Goal: Browse casually: Explore the website without a specific task or goal

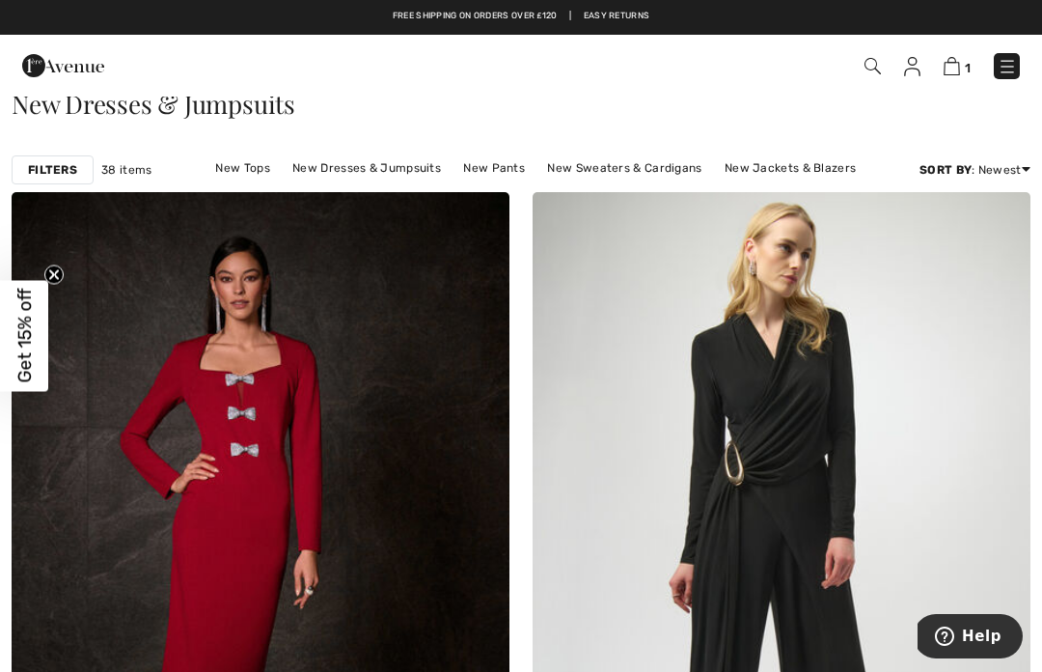
scroll to position [47, 0]
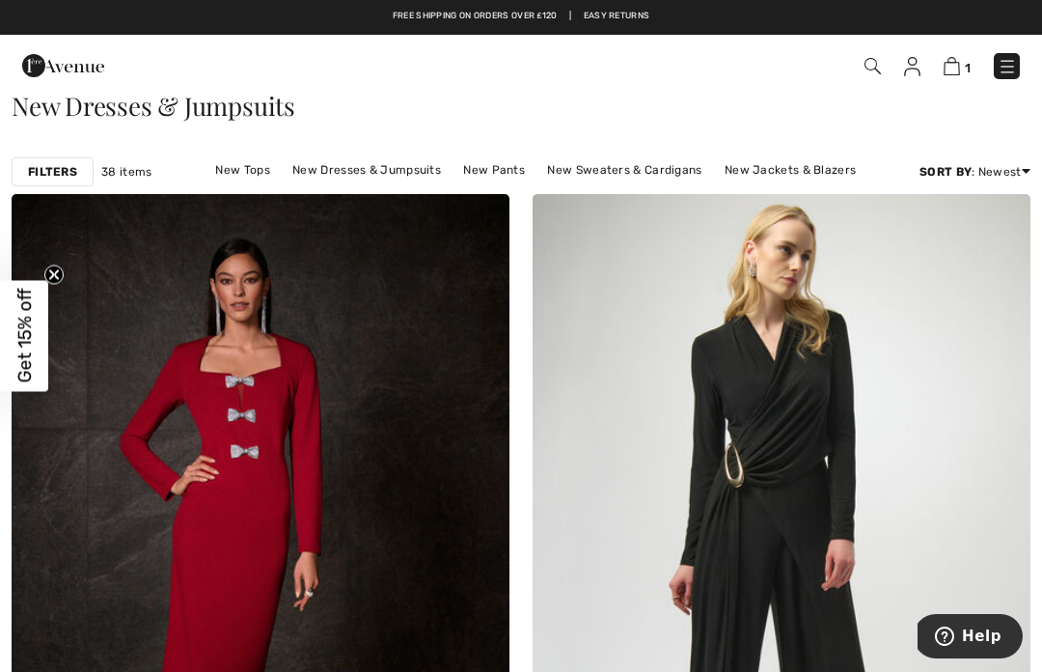
click at [960, 70] on img at bounding box center [952, 66] width 16 height 18
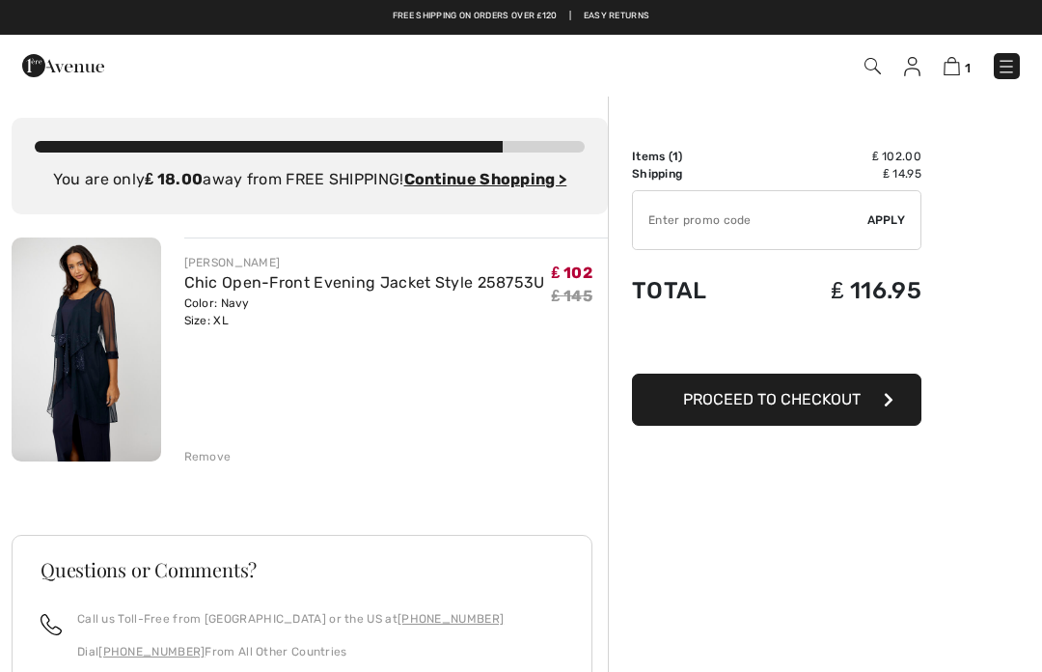
click at [1005, 72] on img at bounding box center [1006, 66] width 19 height 19
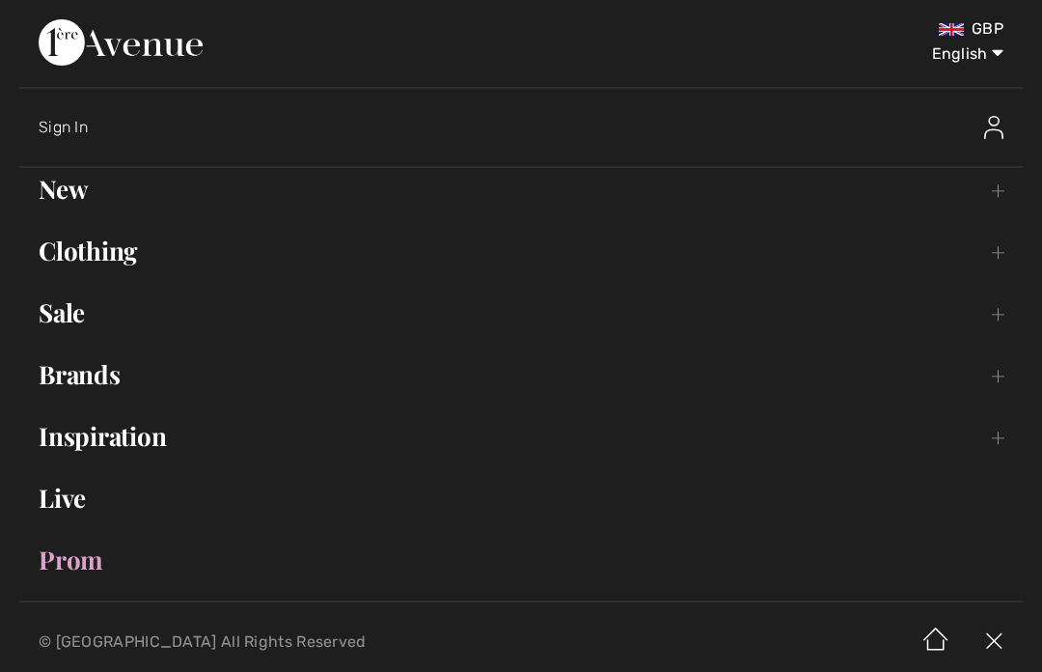
click at [74, 312] on link "Sale Toggle submenu" at bounding box center [521, 312] width 1004 height 42
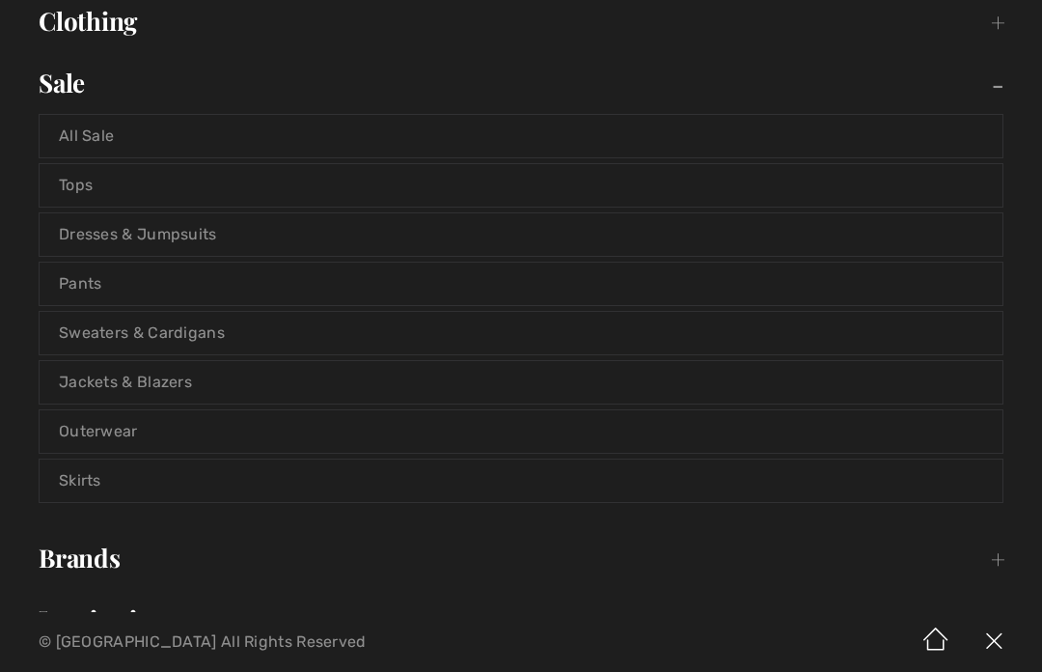
scroll to position [231, 0]
click at [191, 324] on link "Sweaters & Cardigans" at bounding box center [521, 332] width 963 height 42
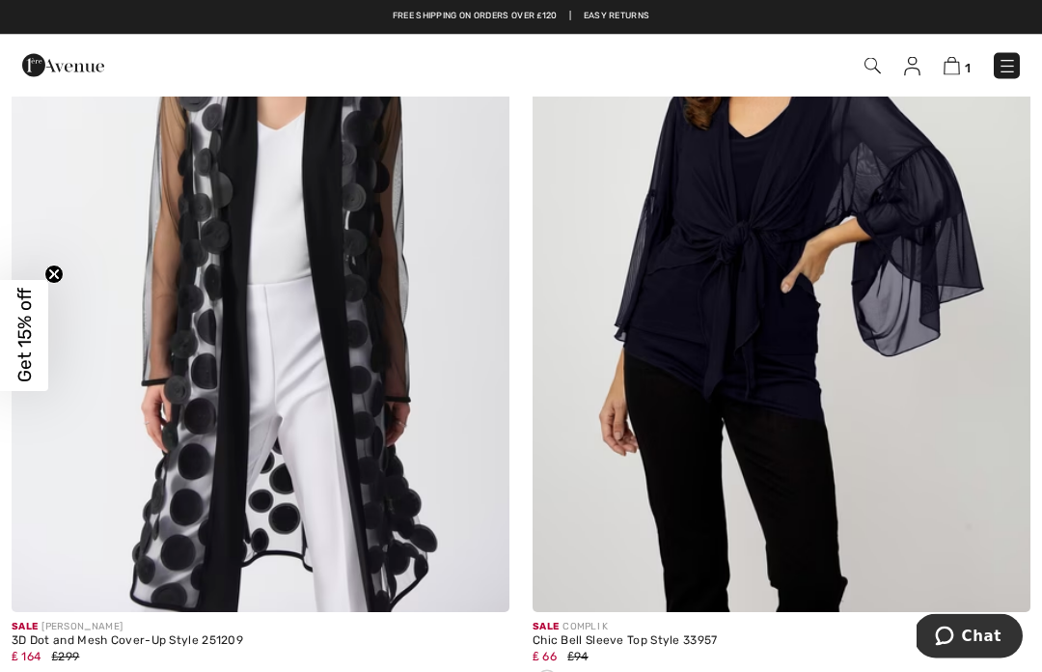
scroll to position [8172, 0]
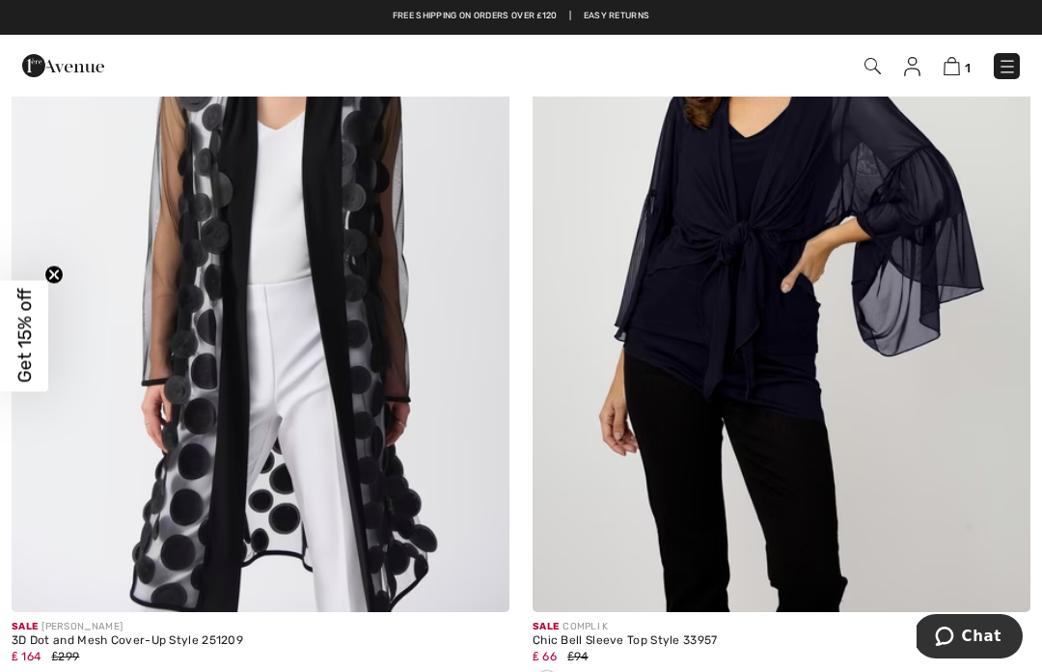
click at [485, 574] on img at bounding box center [480, 582] width 17 height 17
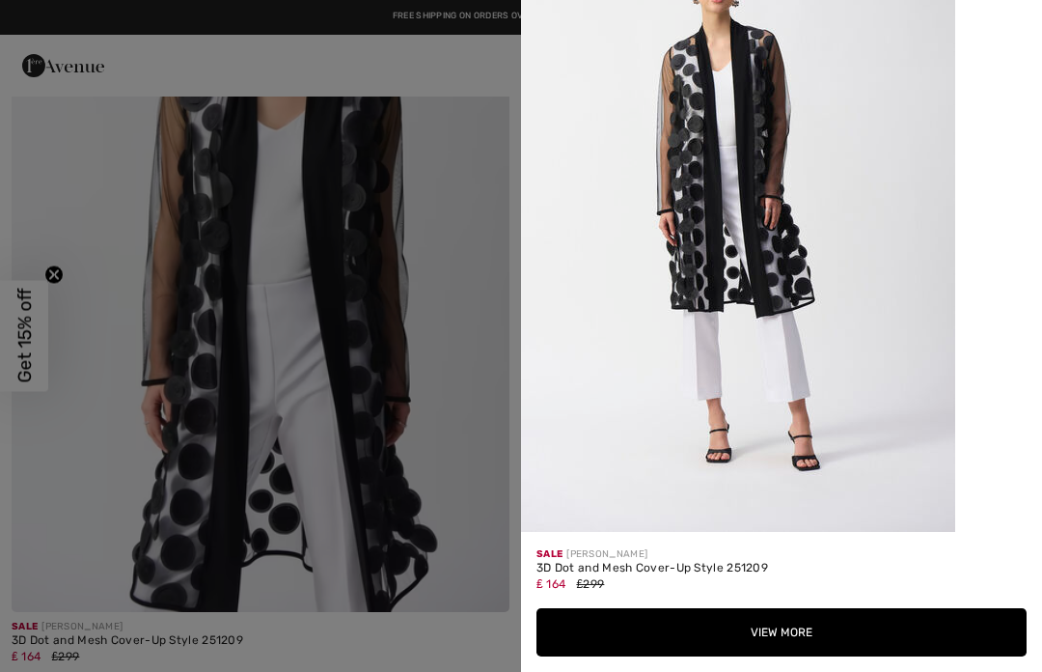
scroll to position [2069, 0]
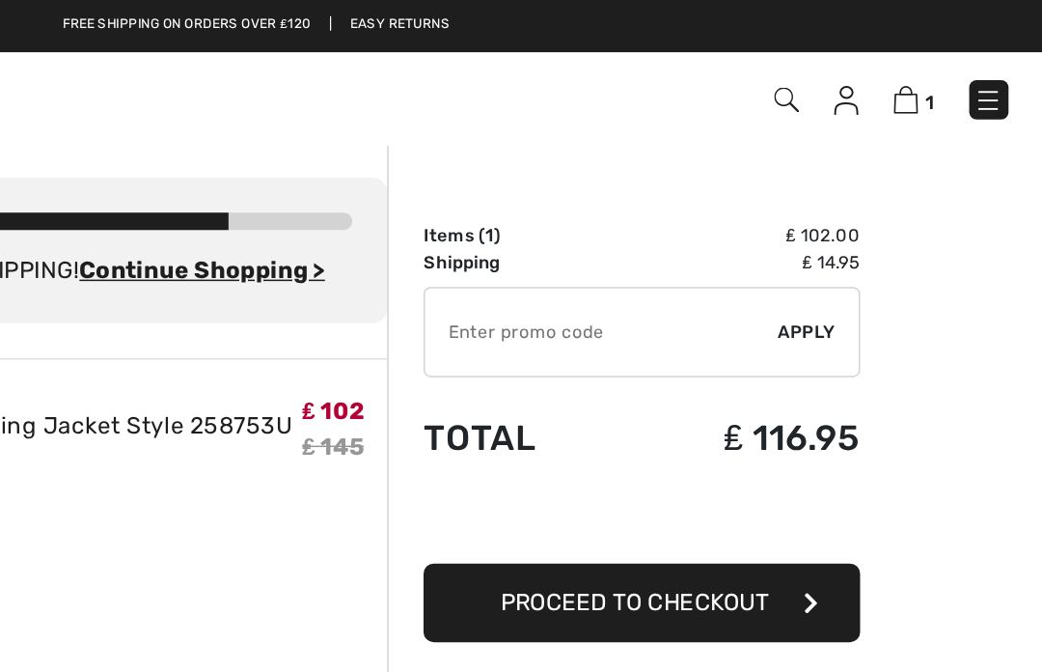
click at [997, 67] on img at bounding box center [1006, 66] width 19 height 19
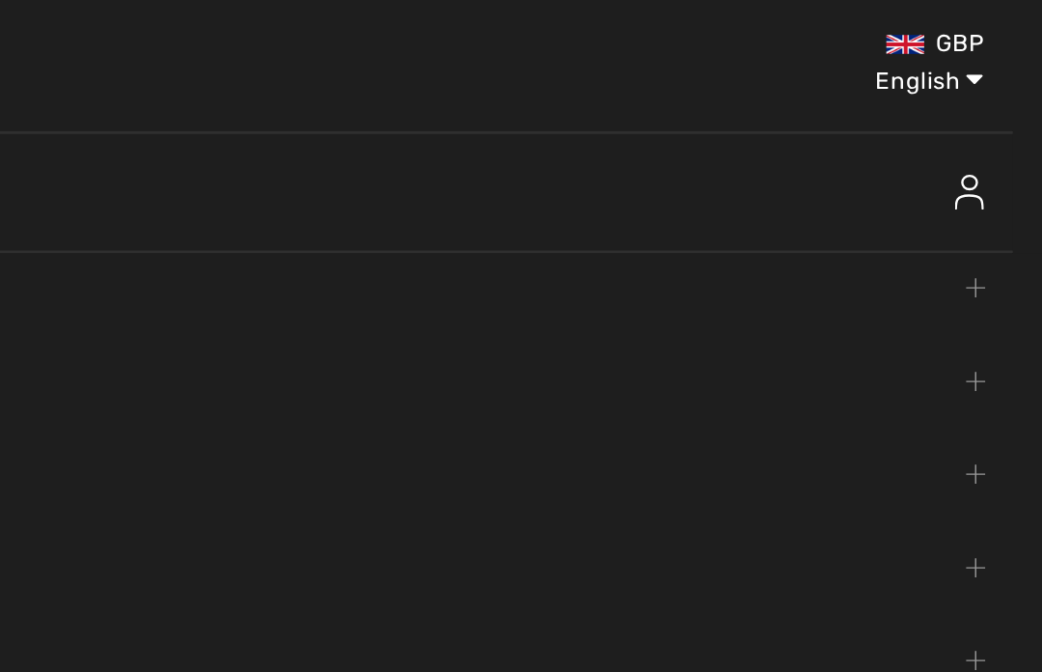
click at [903, 39] on select "English Français" at bounding box center [953, 50] width 100 height 58
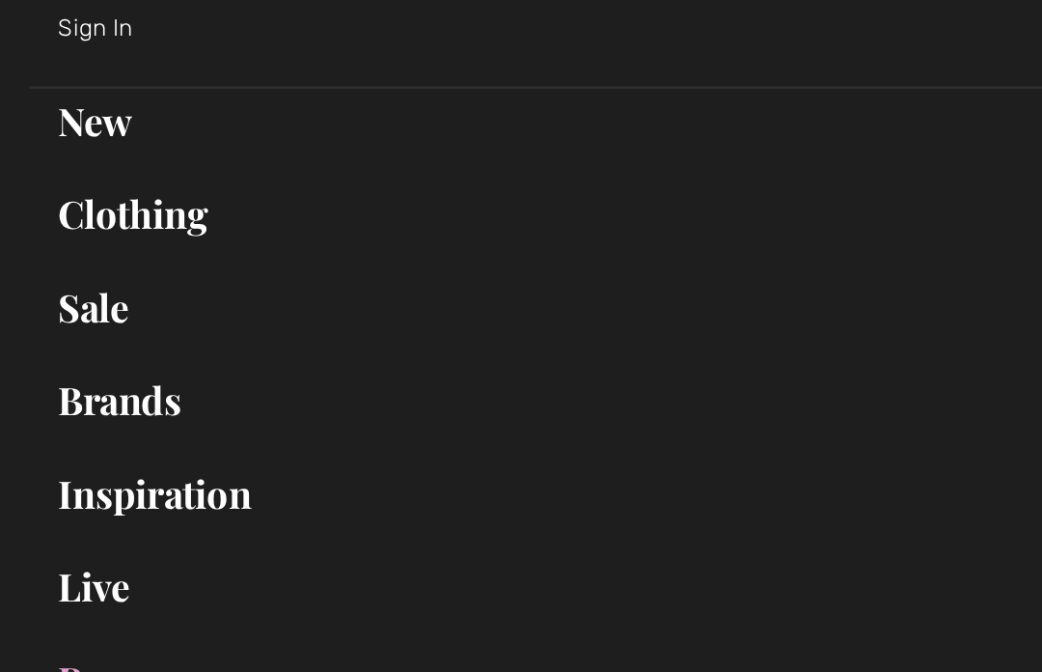
scroll to position [112, 0]
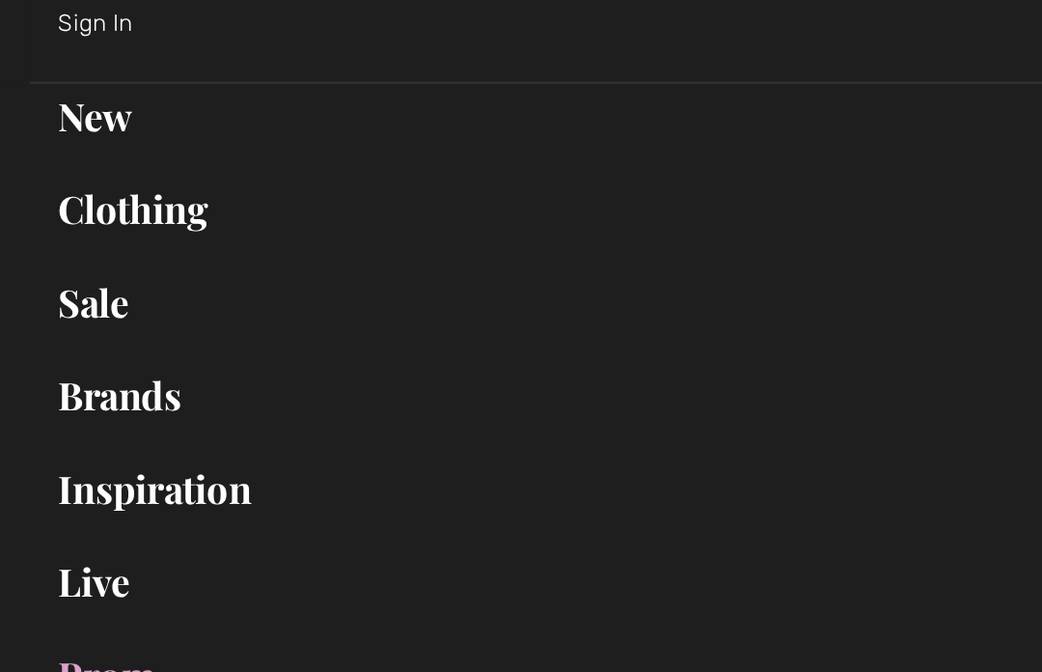
click at [63, 92] on link "New Toggle submenu" at bounding box center [521, 77] width 1004 height 42
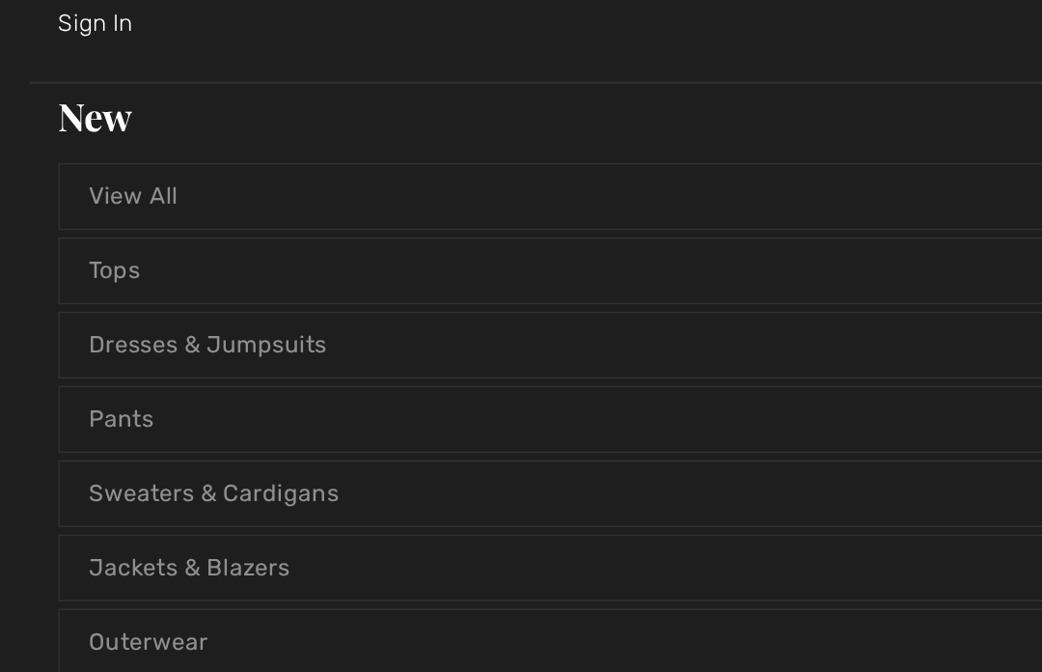
click at [82, 180] on link "Tops" at bounding box center [521, 179] width 963 height 42
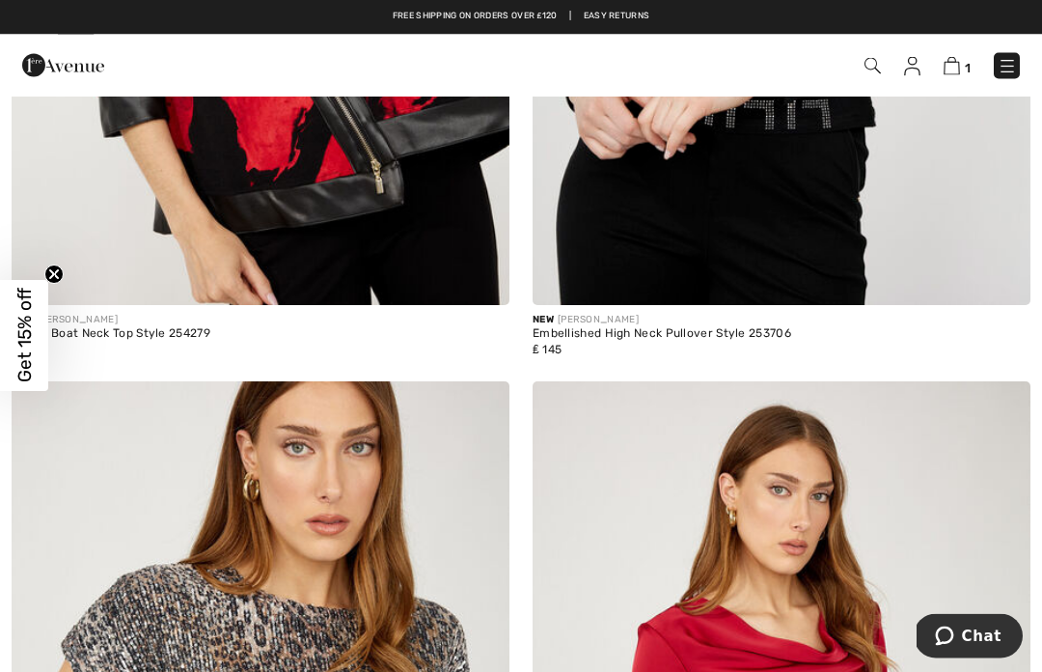
scroll to position [6712, 0]
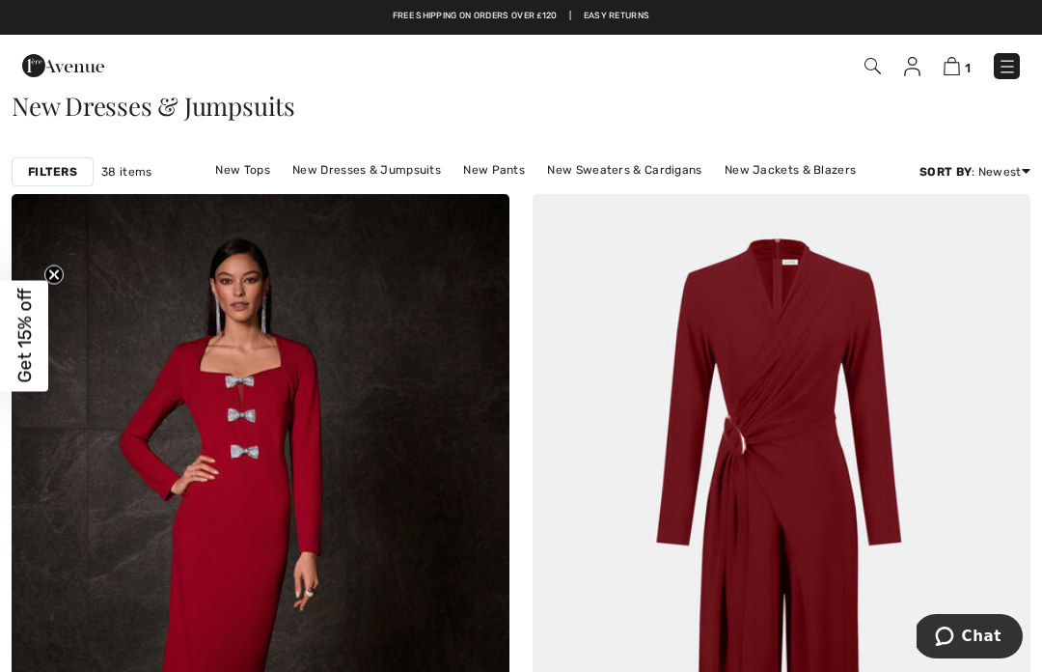
click at [520, 182] on link "New Skirts" at bounding box center [480, 194] width 80 height 25
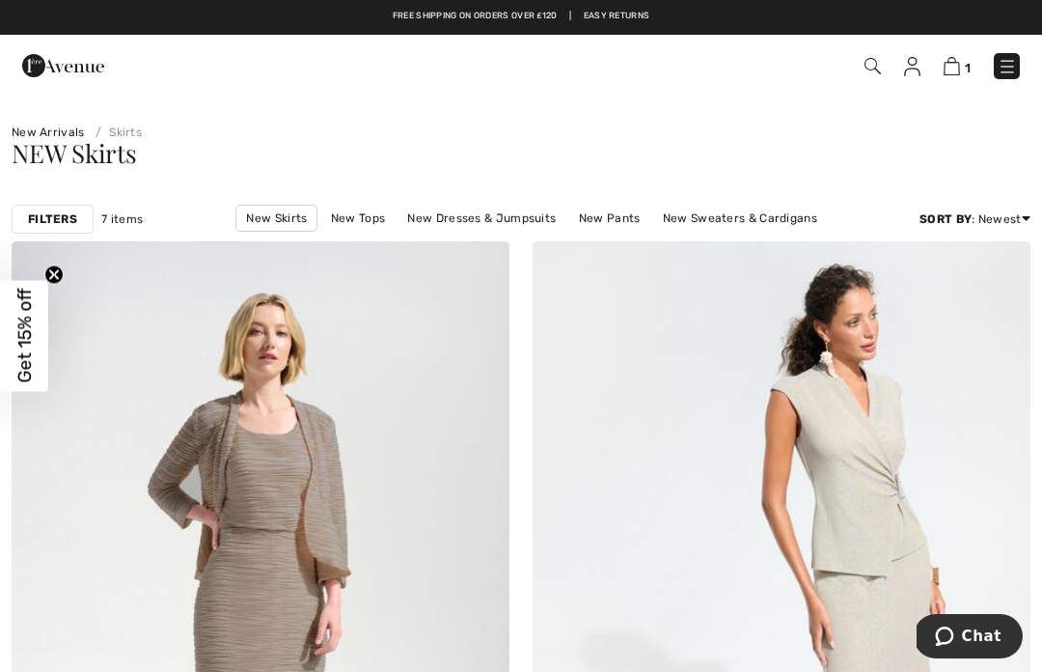
click at [550, 232] on link "New Jackets & Blazers" at bounding box center [475, 244] width 151 height 25
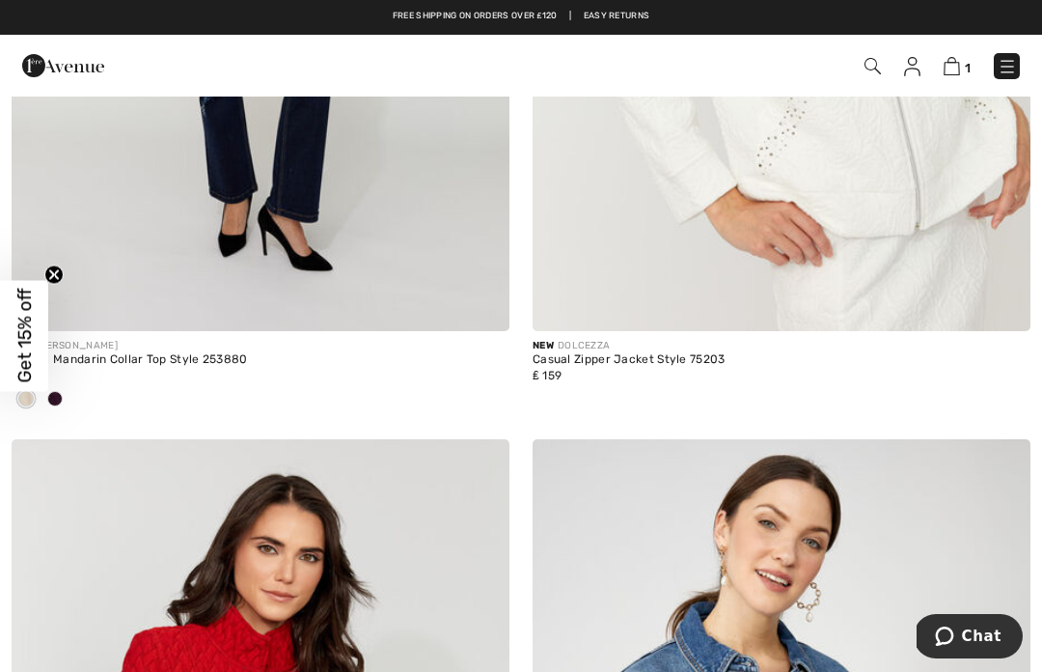
scroll to position [8383, 0]
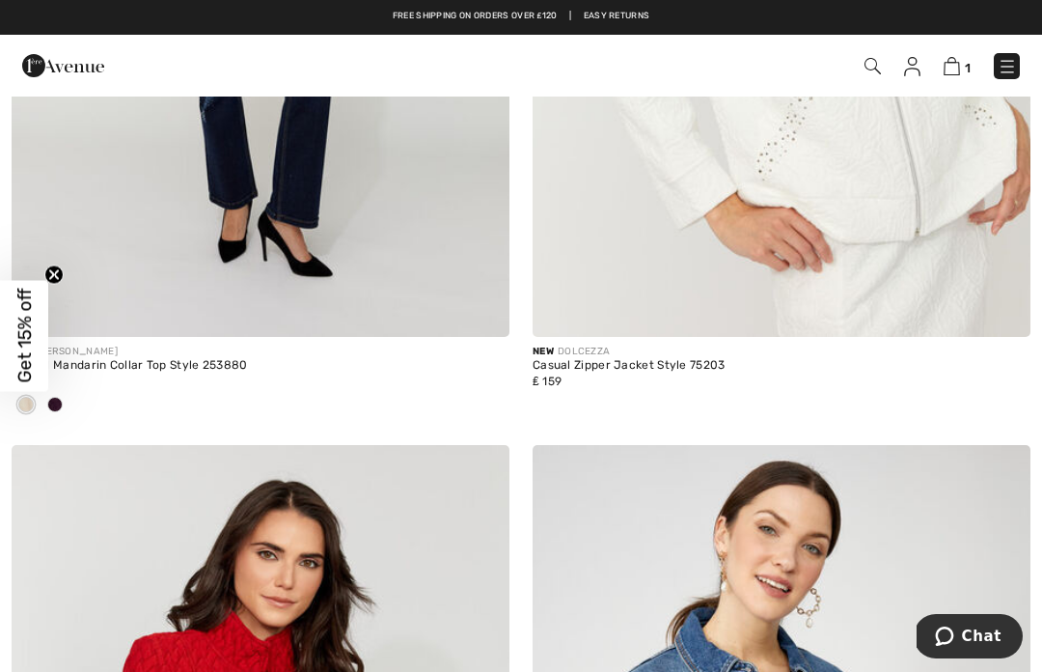
click at [1005, 60] on img at bounding box center [1007, 66] width 19 height 19
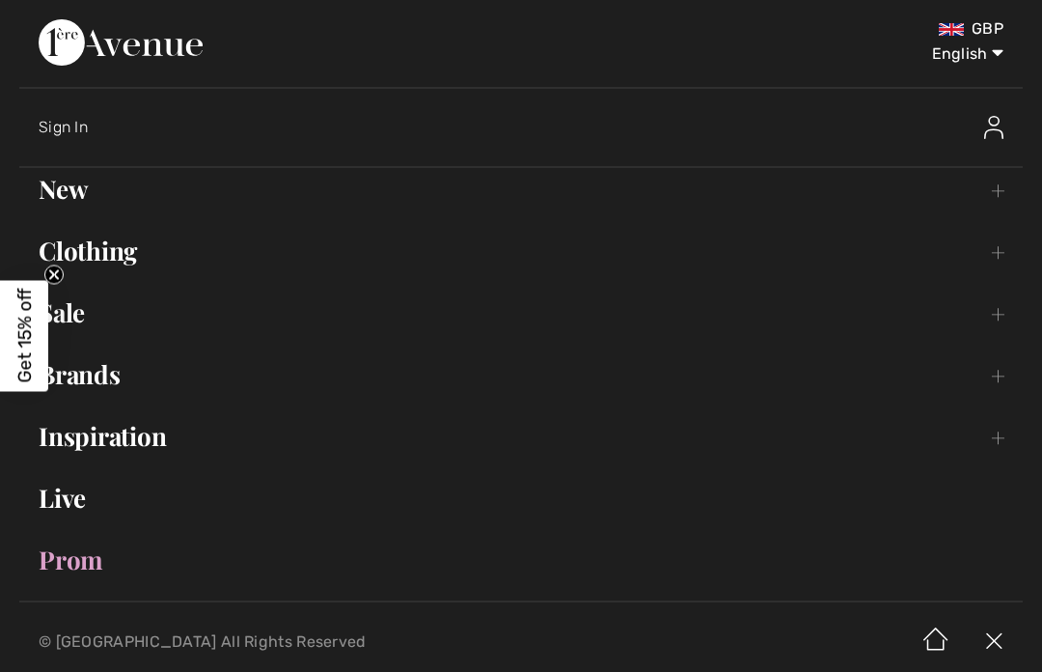
click at [82, 319] on link "Sale Toggle submenu" at bounding box center [521, 312] width 1004 height 42
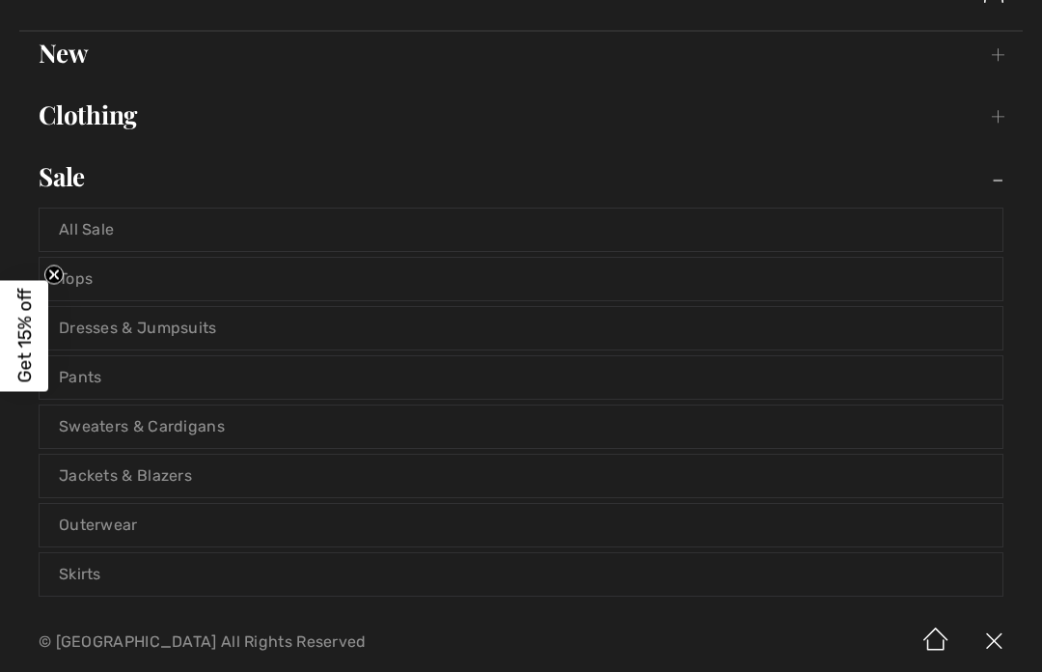
scroll to position [135, 0]
click at [180, 476] on link "Jackets & Blazers" at bounding box center [521, 477] width 963 height 42
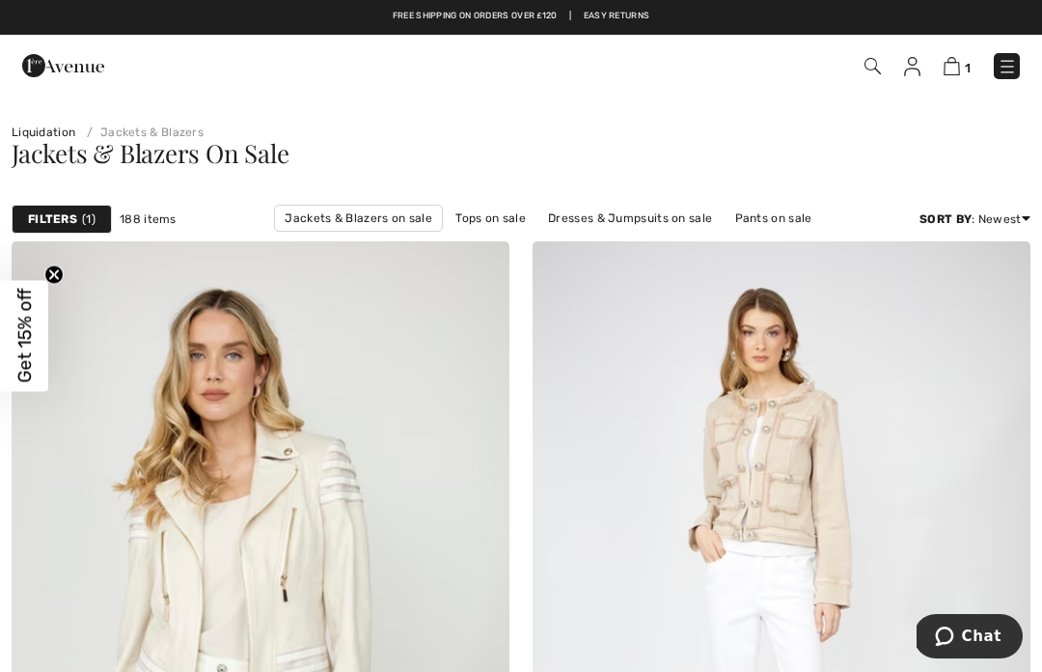
click at [487, 217] on link "Tops on sale" at bounding box center [491, 218] width 90 height 25
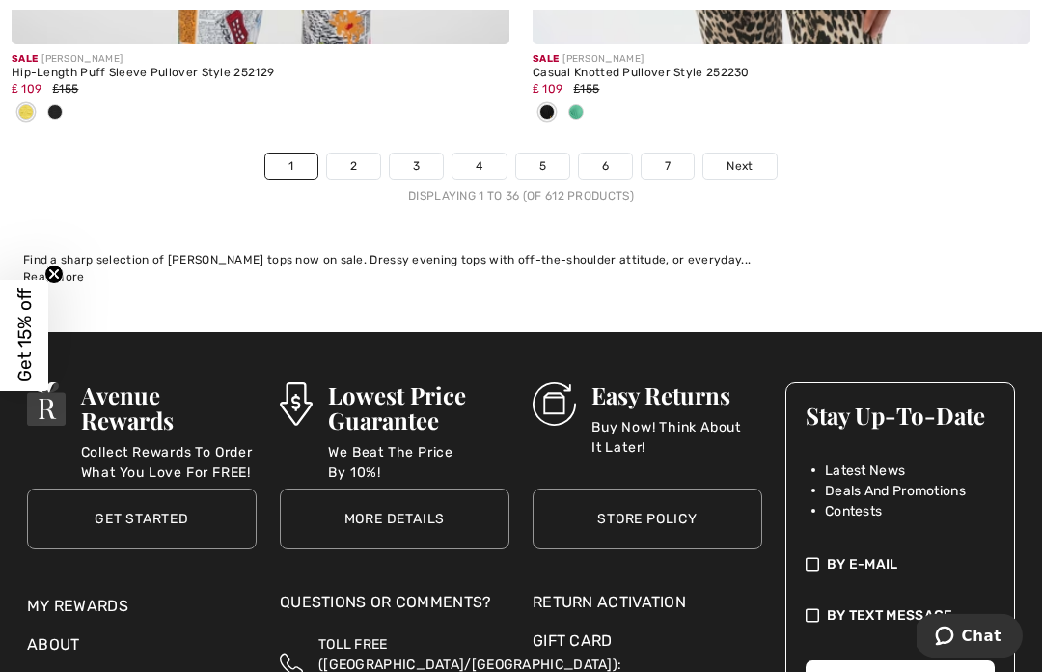
scroll to position [15772, 0]
click at [357, 153] on link "2" at bounding box center [353, 165] width 53 height 25
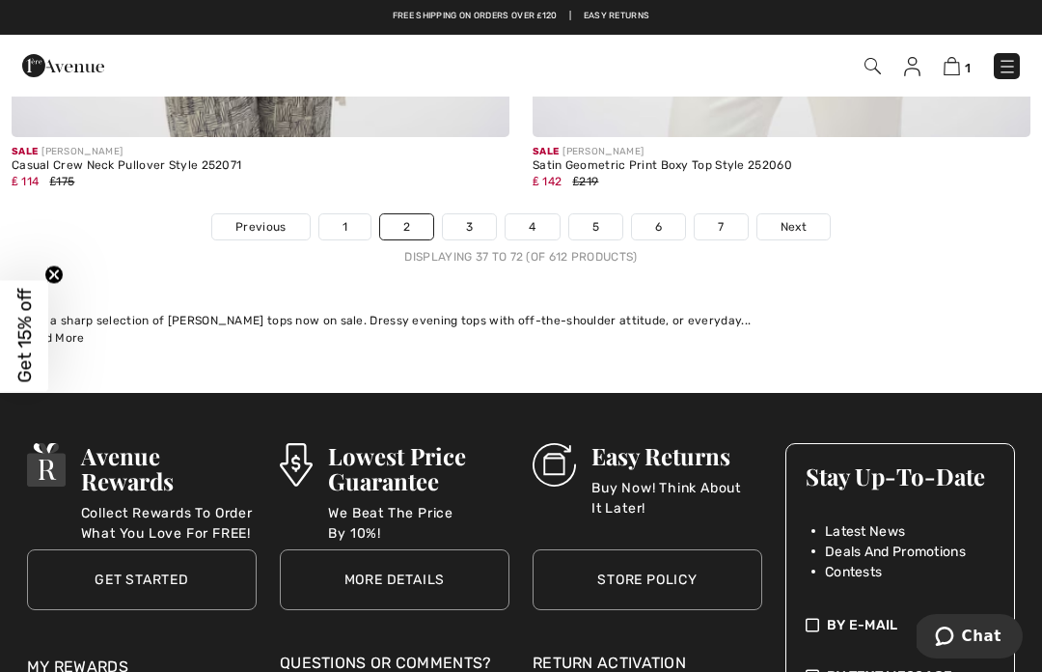
scroll to position [15710, 0]
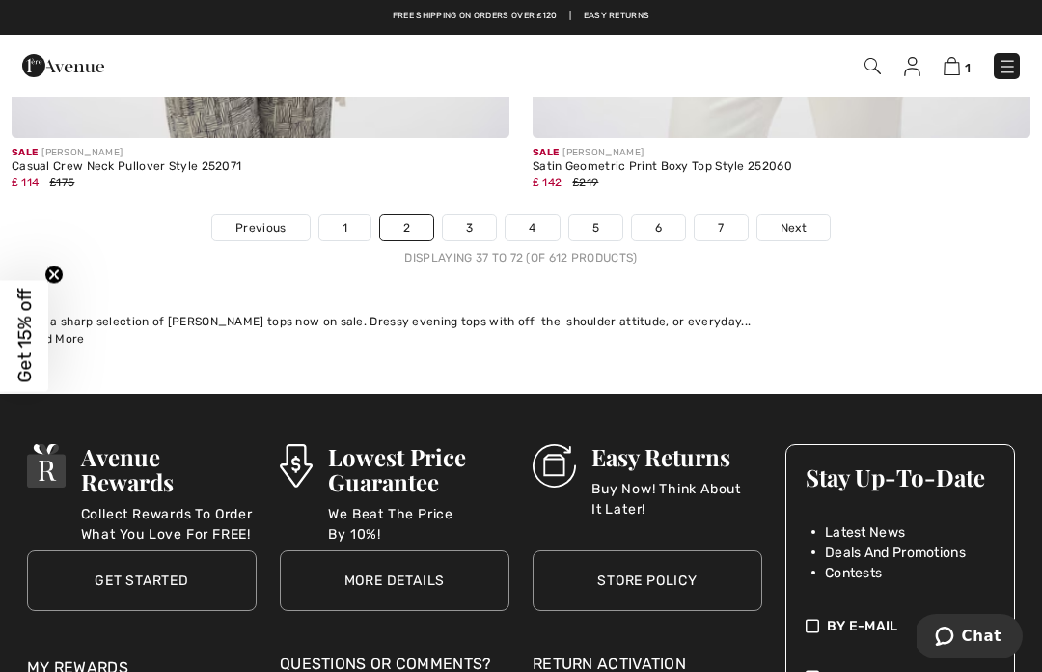
click at [477, 220] on link "3" at bounding box center [469, 227] width 53 height 25
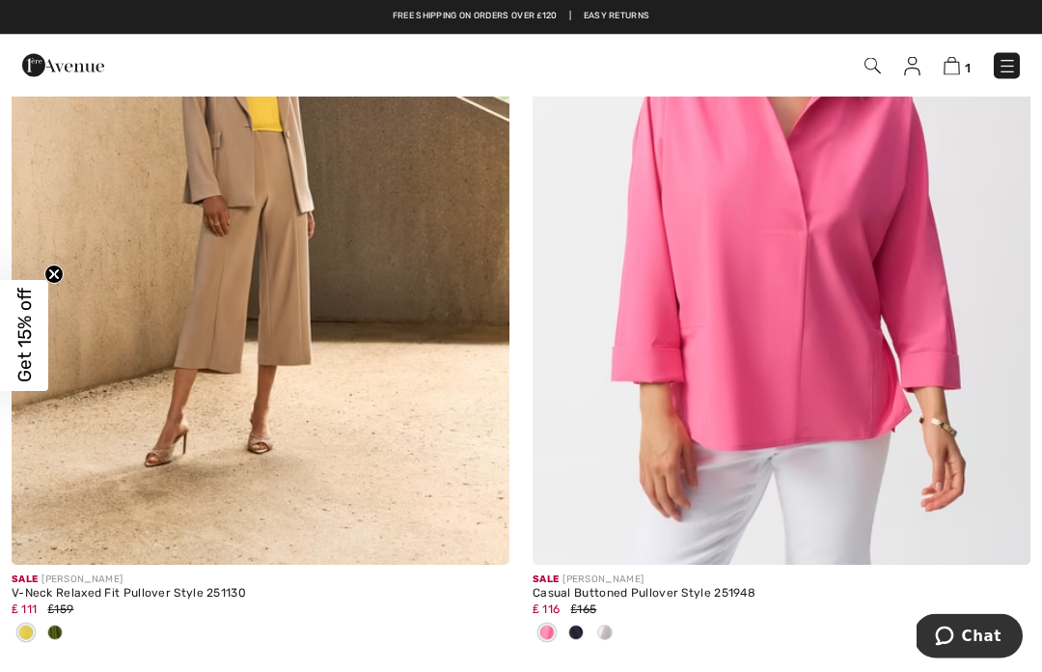
scroll to position [15379, 0]
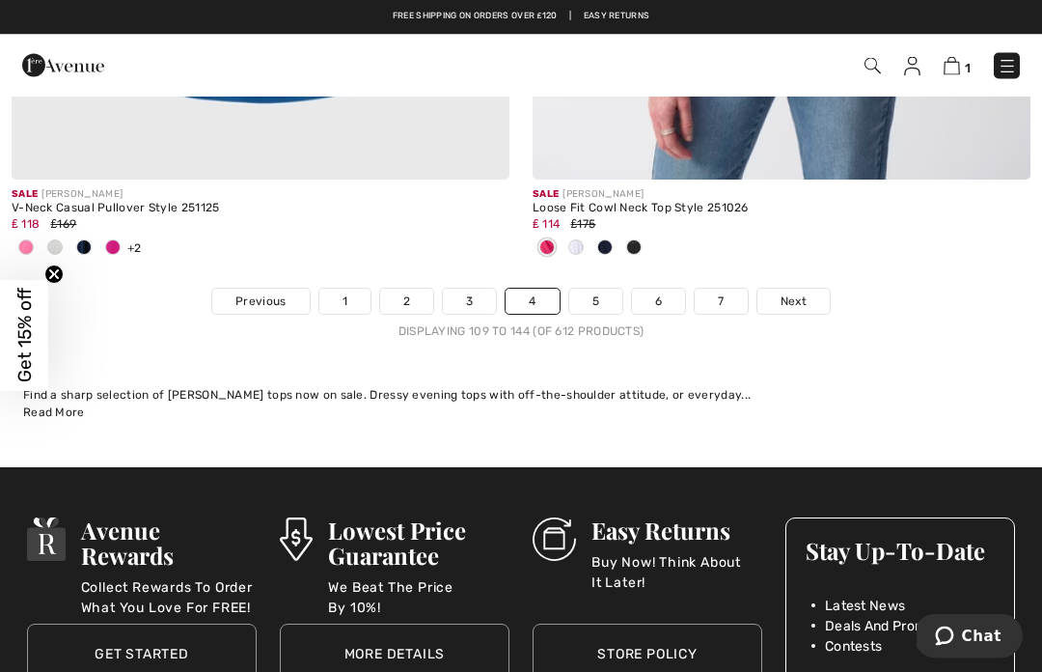
scroll to position [15667, 0]
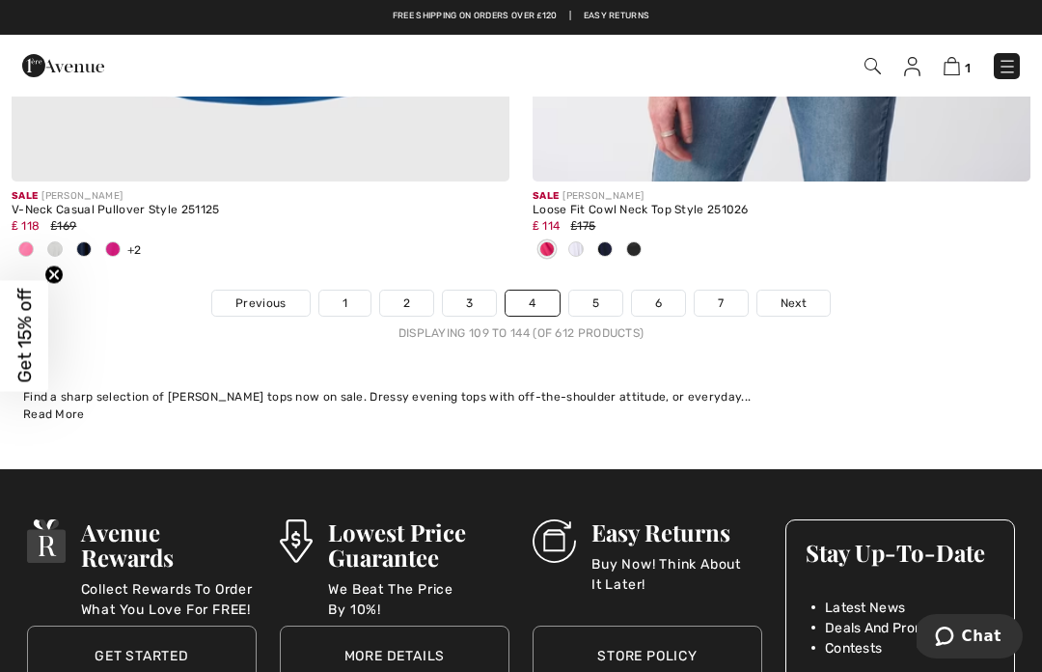
click at [599, 300] on link "5" at bounding box center [595, 303] width 53 height 25
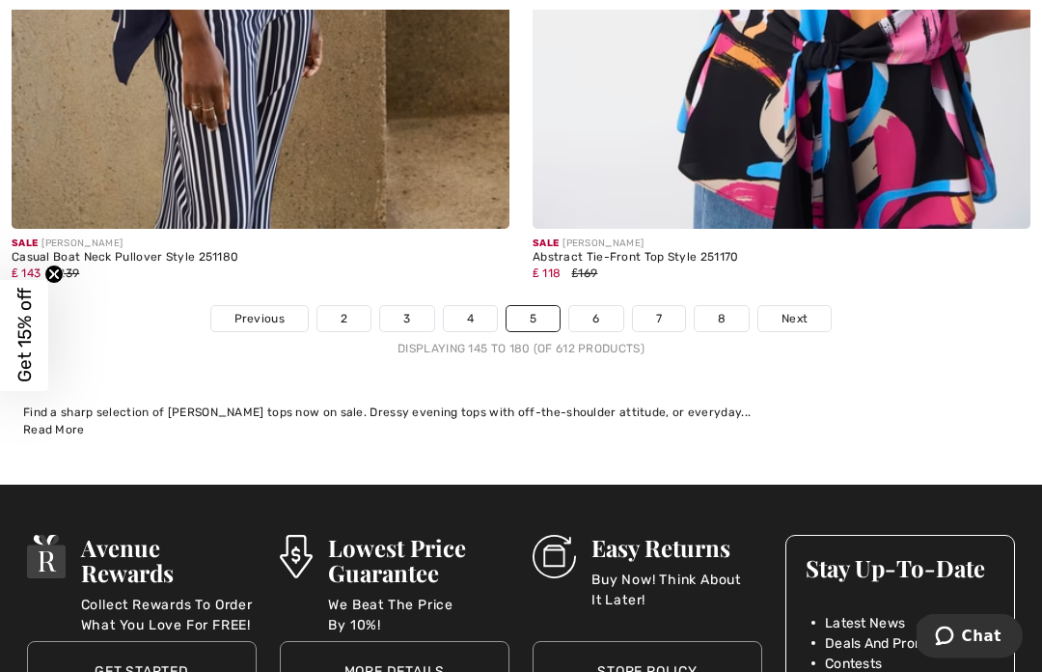
scroll to position [15588, 0]
click at [593, 306] on link "6" at bounding box center [595, 318] width 53 height 25
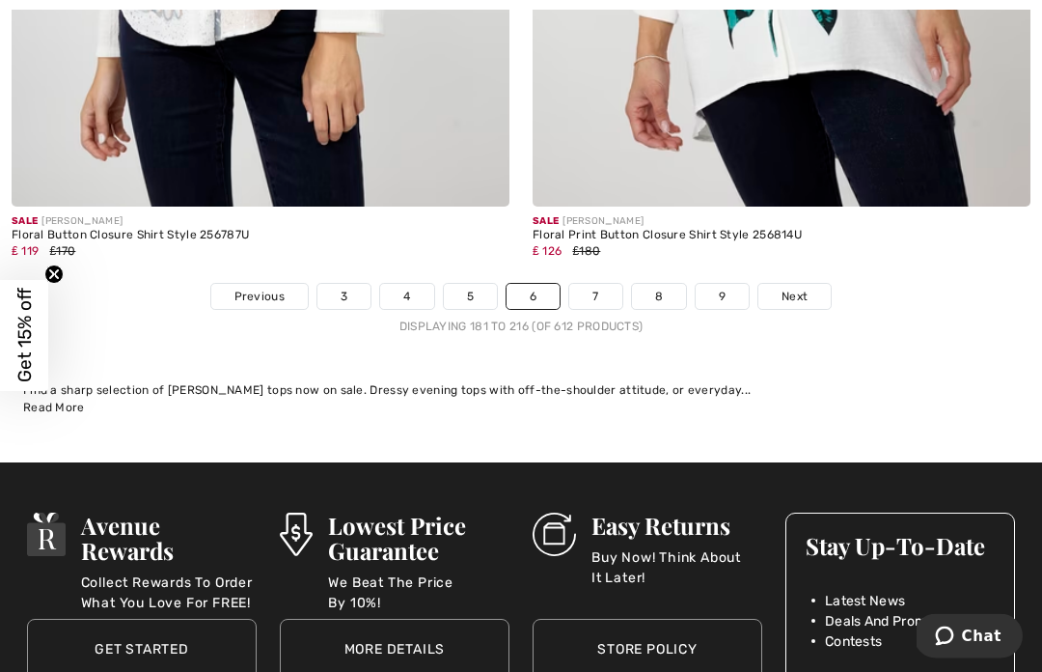
scroll to position [15451, 0]
click at [592, 291] on link "7" at bounding box center [595, 296] width 52 height 25
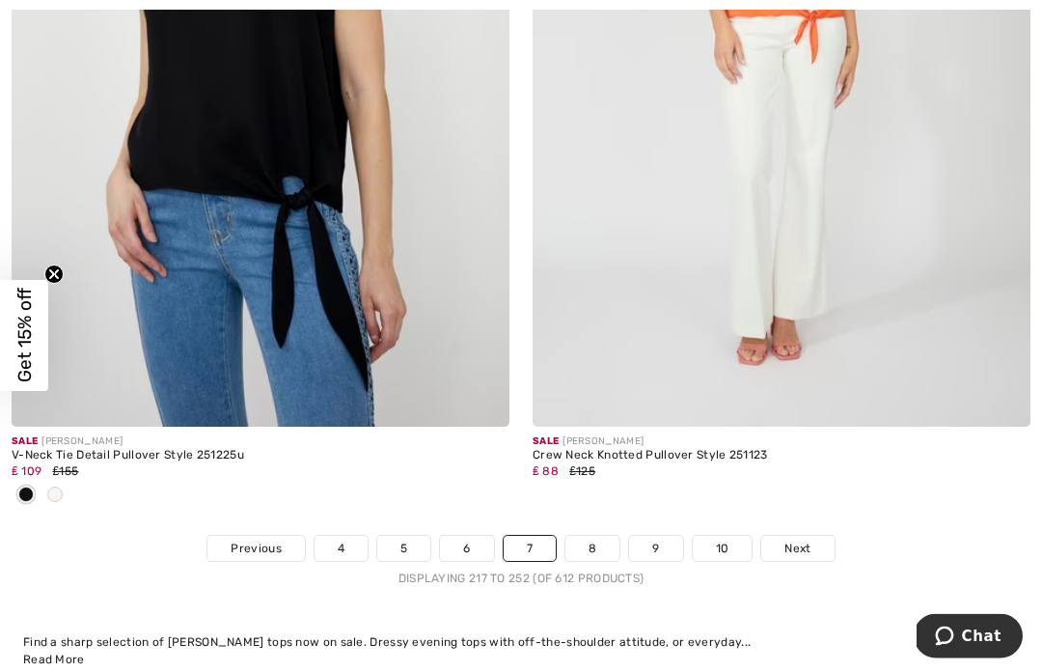
scroll to position [15294, 0]
click at [595, 540] on link "8" at bounding box center [593, 548] width 54 height 25
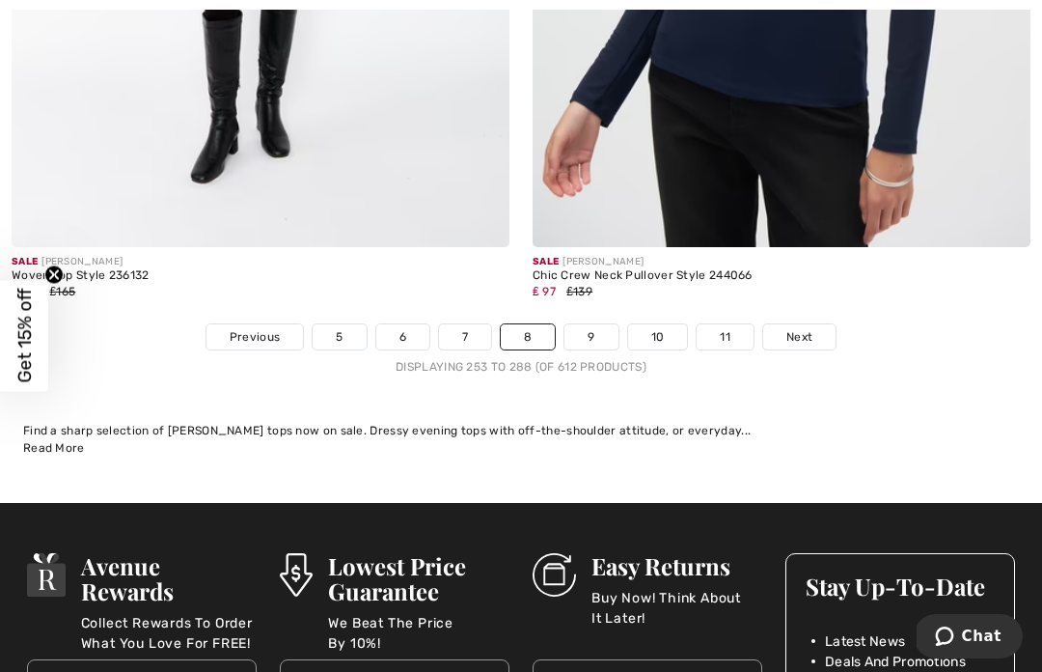
scroll to position [15432, 0]
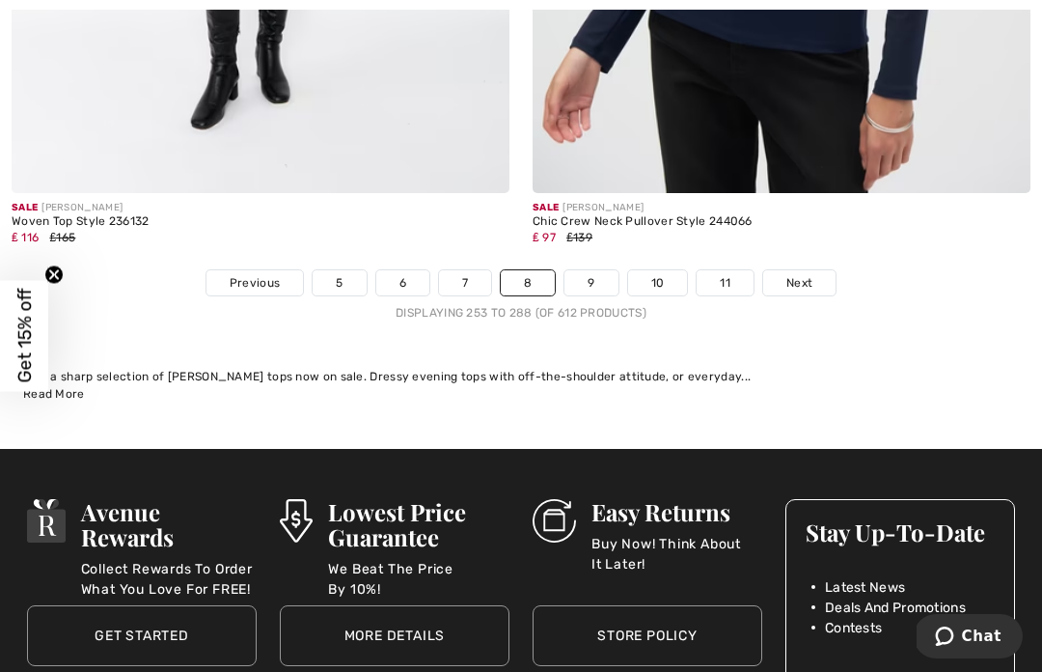
click at [594, 273] on link "9" at bounding box center [591, 282] width 53 height 25
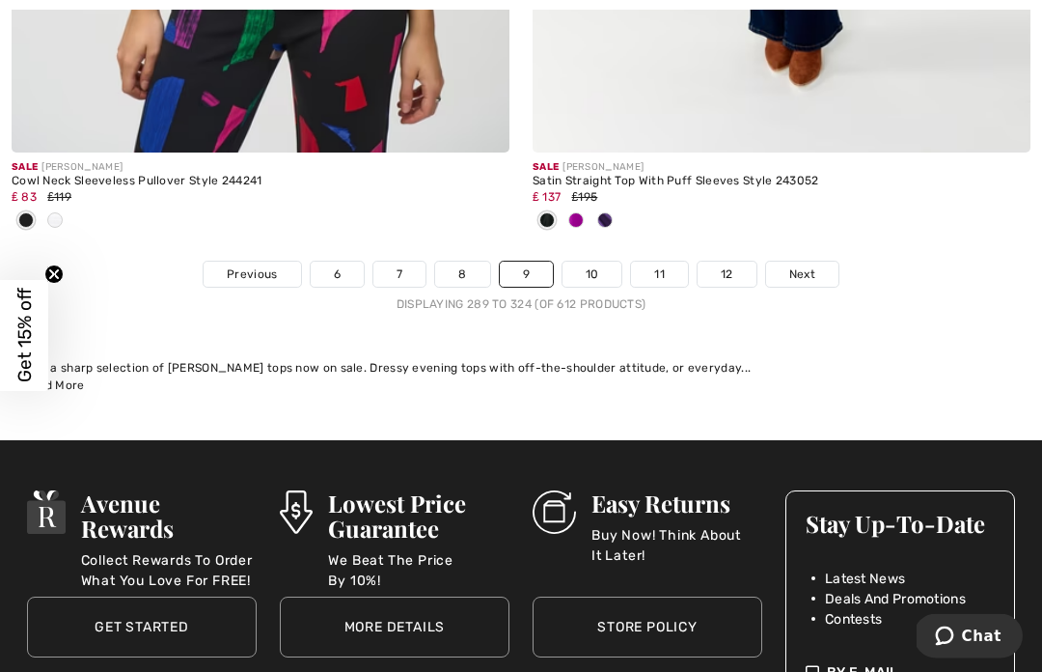
scroll to position [15728, 0]
click at [594, 263] on link "10" at bounding box center [593, 274] width 60 height 25
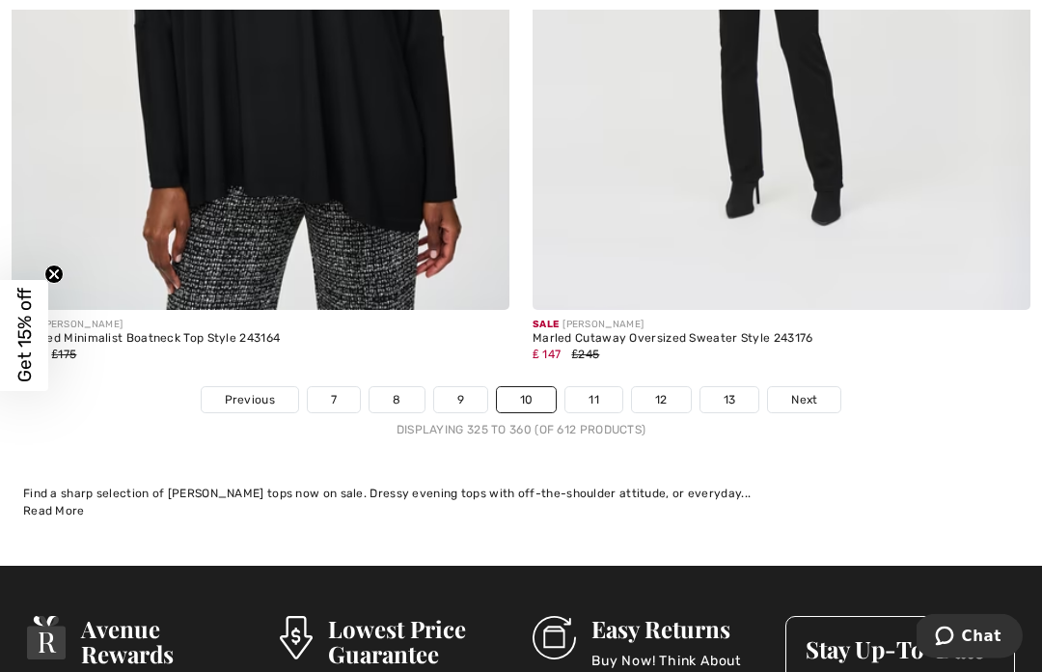
scroll to position [15401, 0]
click at [588, 387] on link "11" at bounding box center [594, 399] width 57 height 25
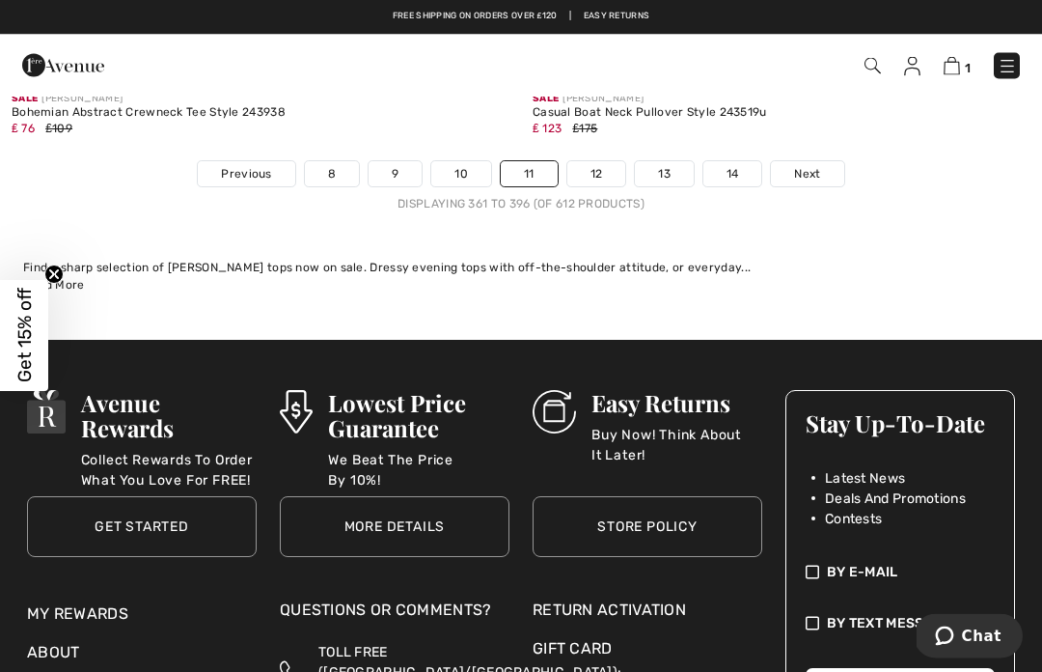
scroll to position [15691, 0]
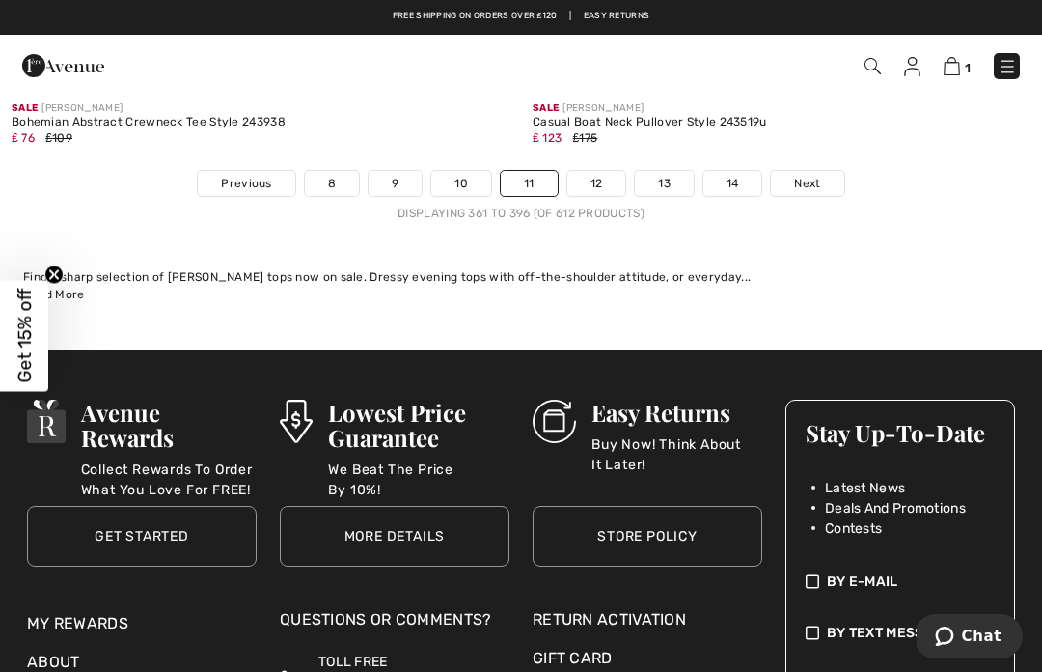
click at [603, 171] on link "12" at bounding box center [596, 183] width 59 height 25
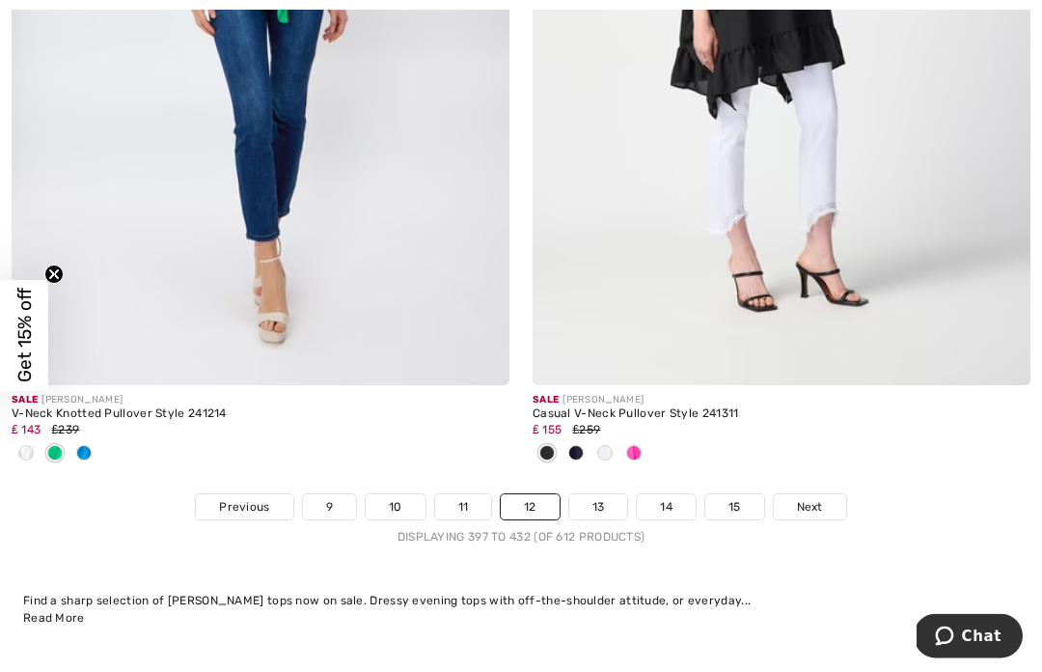
scroll to position [15336, 0]
click at [593, 494] on link "13" at bounding box center [598, 506] width 59 height 25
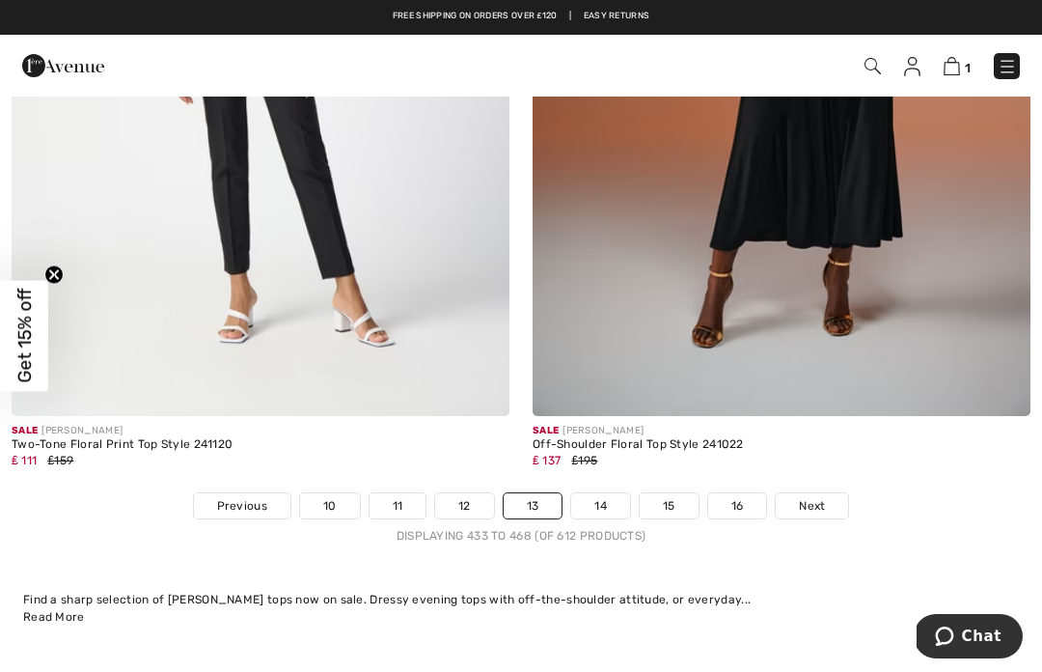
scroll to position [15430, 0]
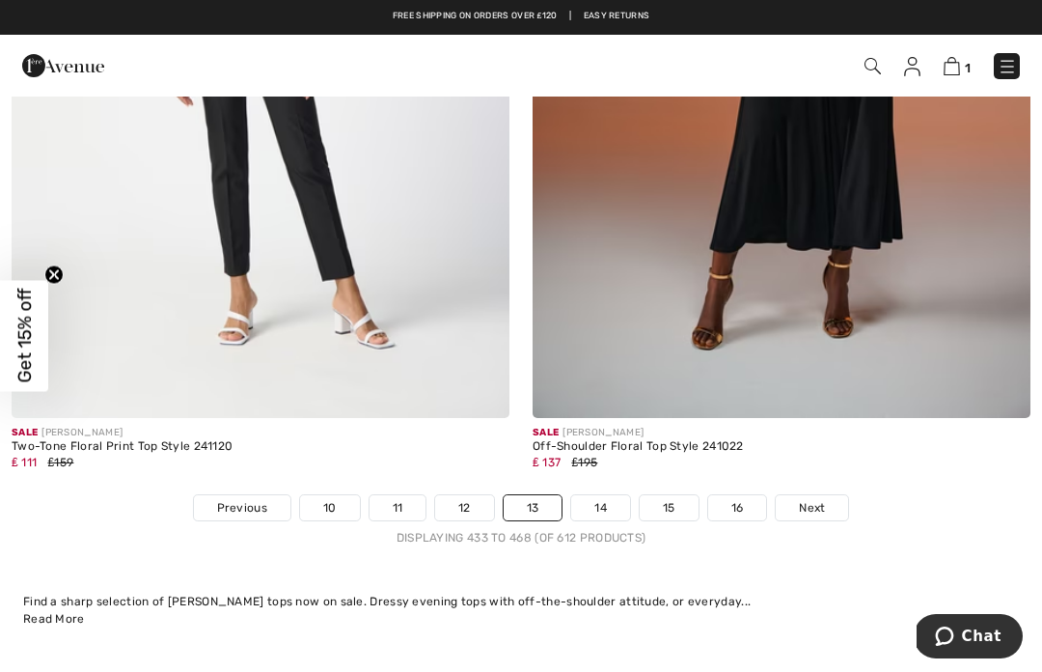
click at [592, 502] on link "14" at bounding box center [600, 507] width 59 height 25
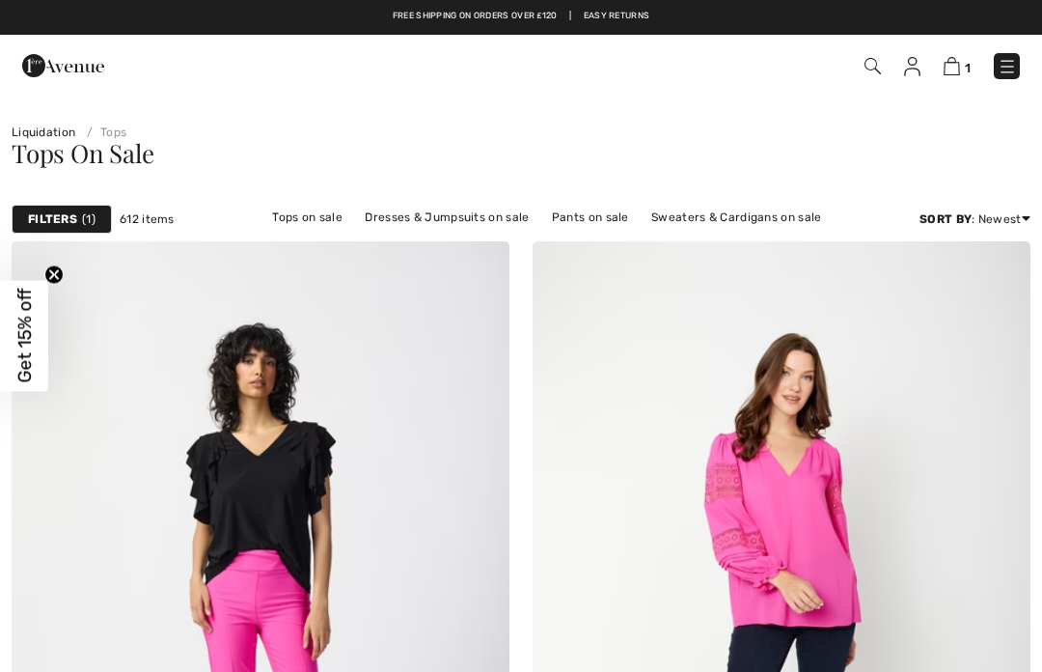
checkbox input "true"
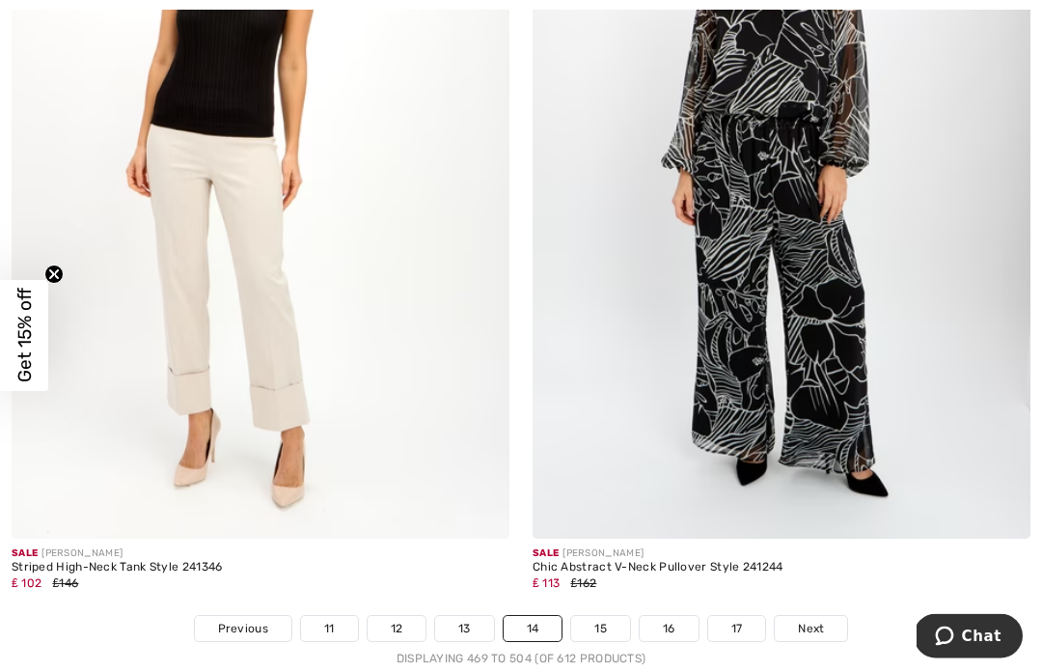
scroll to position [15357, 0]
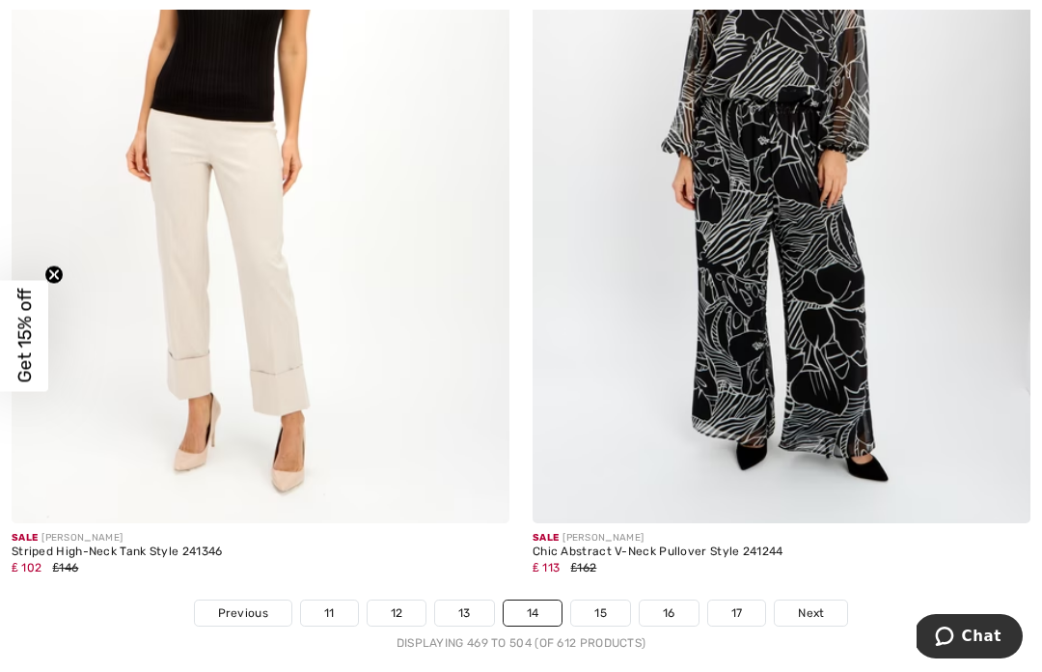
click at [604, 600] on link "15" at bounding box center [600, 612] width 59 height 25
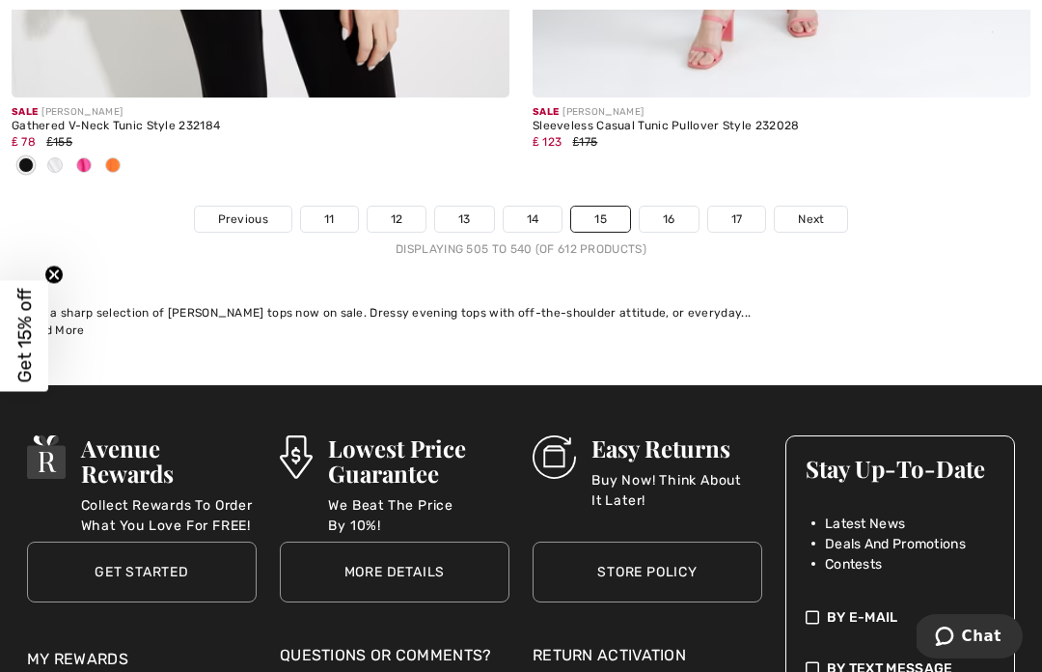
scroll to position [15642, 0]
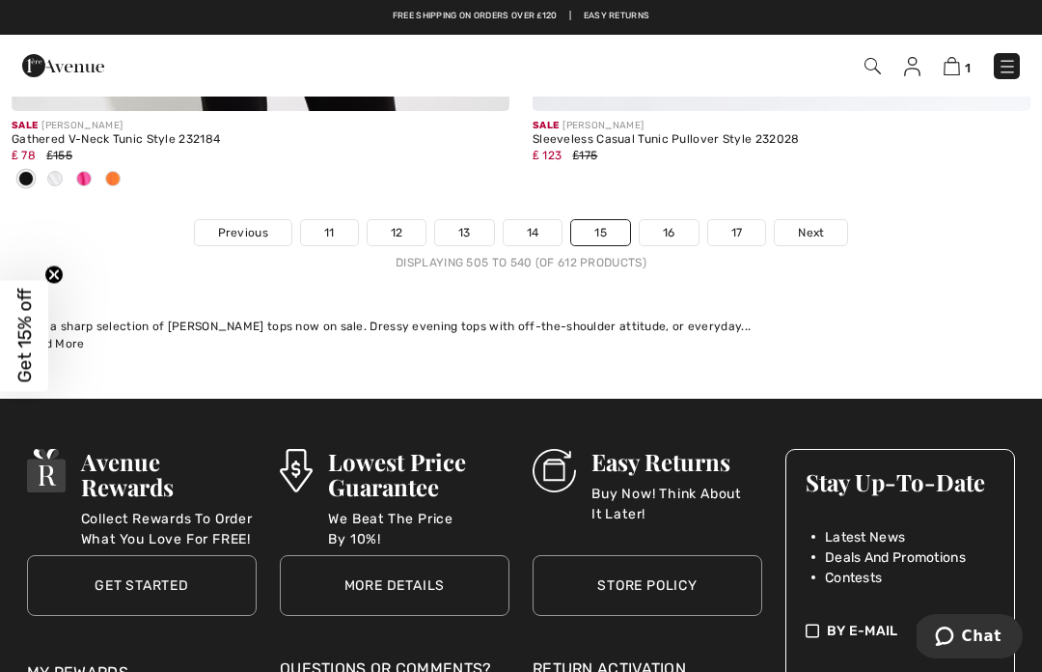
click at [677, 220] on link "16" at bounding box center [669, 232] width 59 height 25
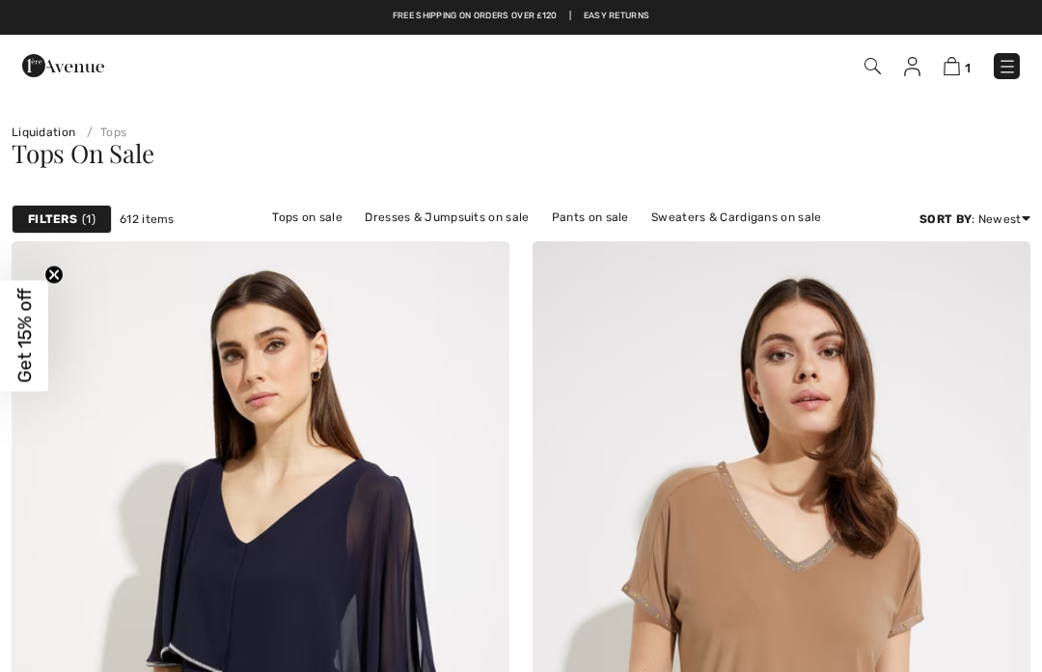
checkbox input "true"
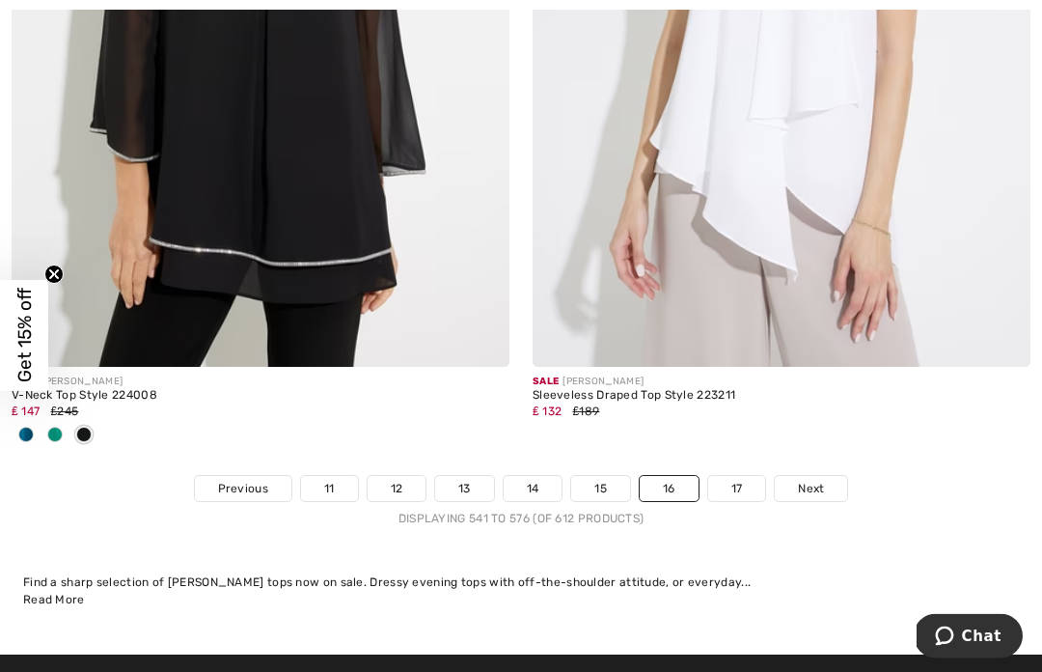
scroll to position [15322, 0]
click at [738, 478] on link "17" at bounding box center [737, 488] width 58 height 25
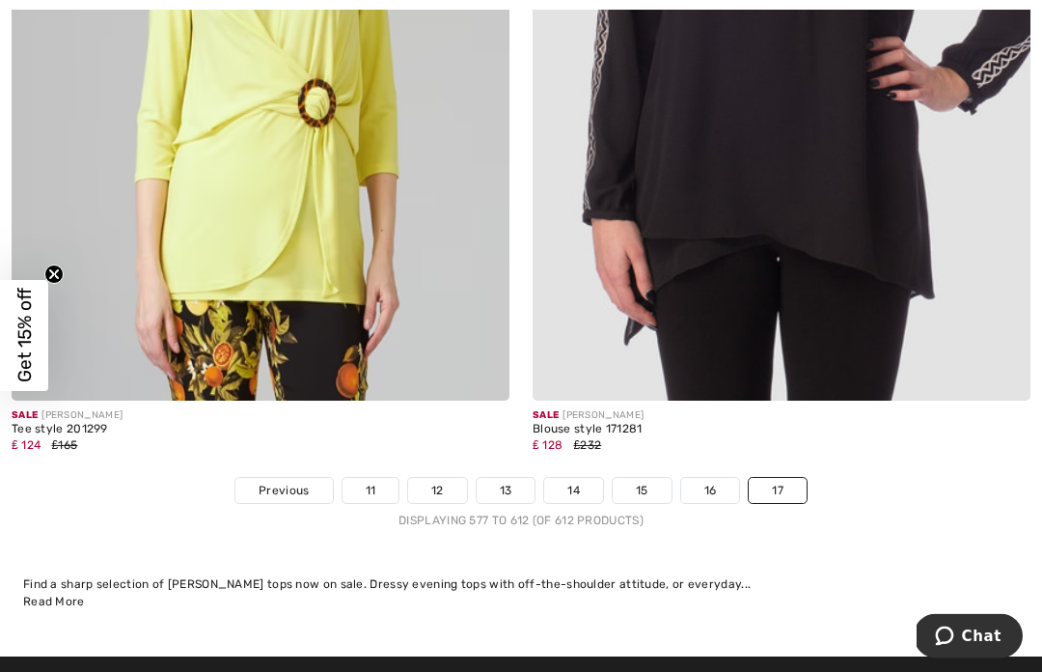
scroll to position [15130, 0]
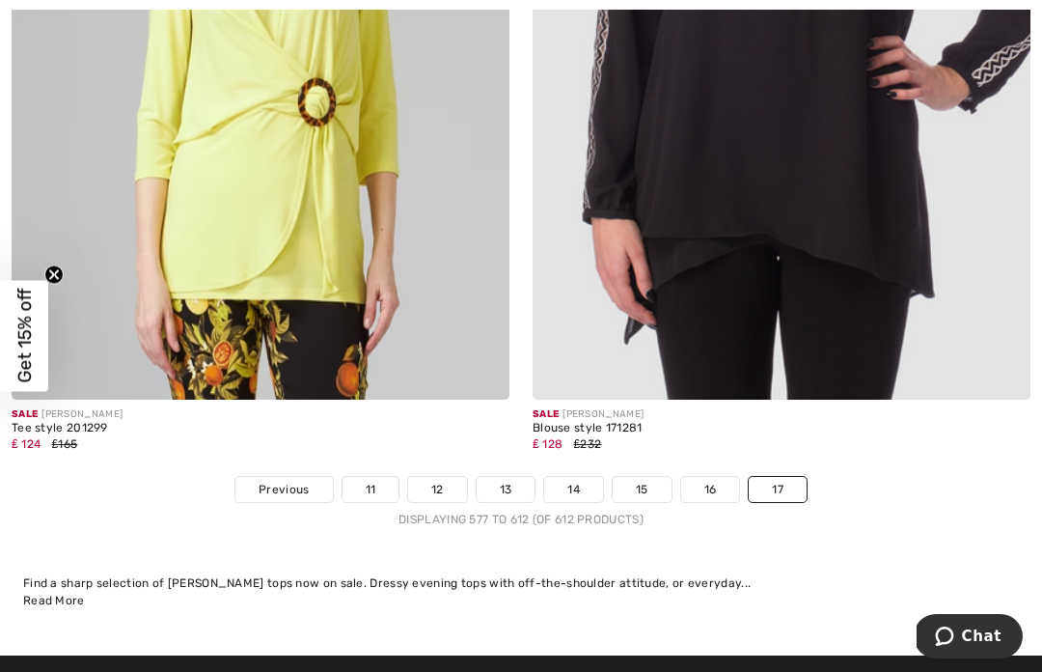
click at [640, 477] on link "15" at bounding box center [642, 489] width 59 height 25
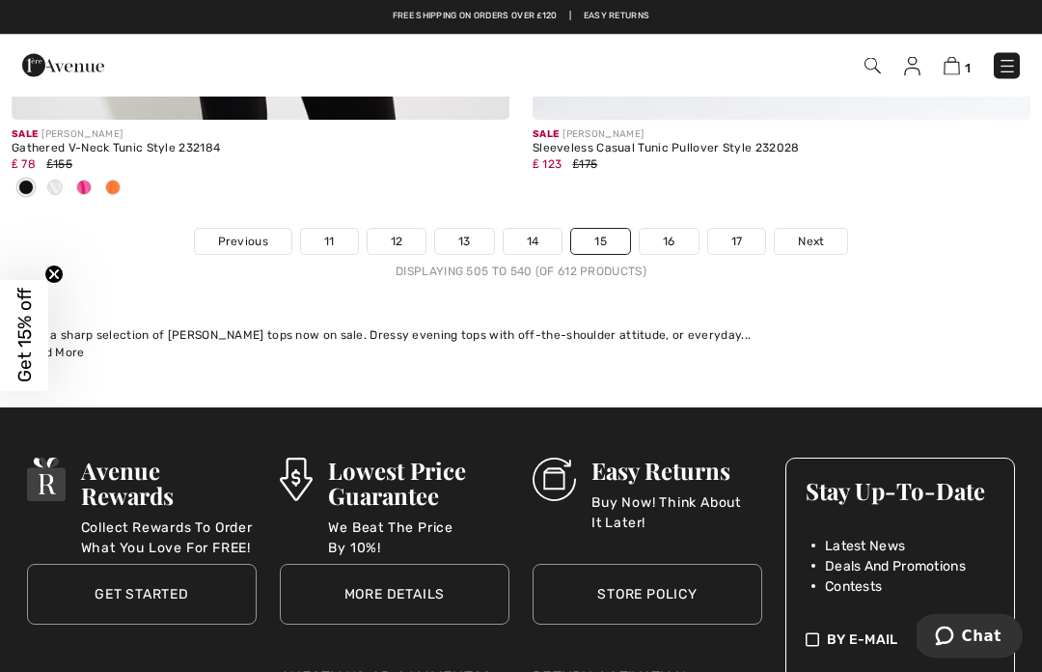
scroll to position [15633, 0]
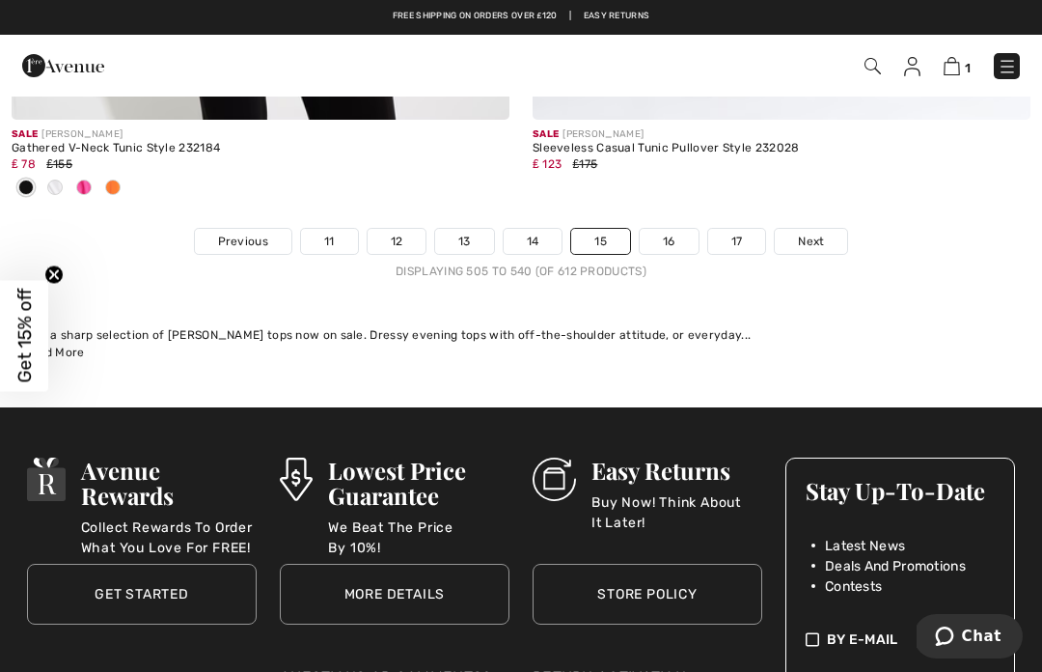
click at [672, 229] on link "16" at bounding box center [669, 241] width 59 height 25
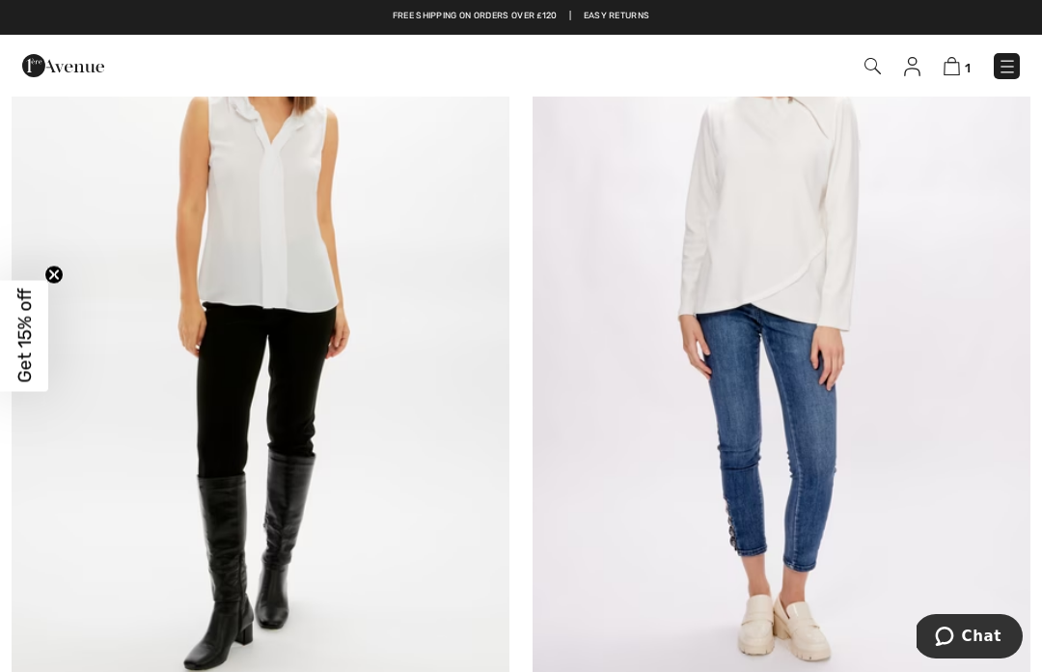
scroll to position [4442, 0]
